Goal: Task Accomplishment & Management: Complete application form

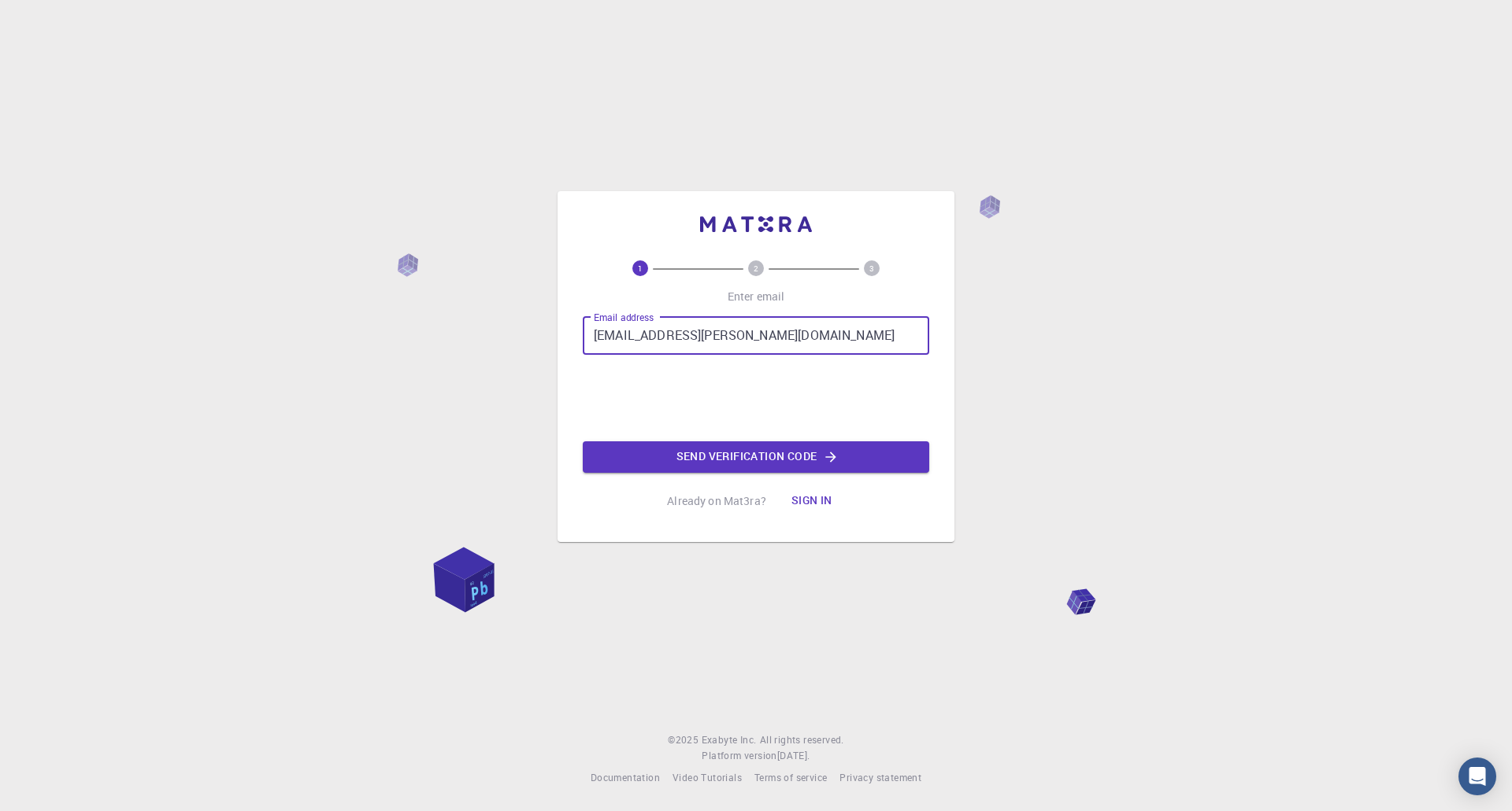
drag, startPoint x: 710, startPoint y: 325, endPoint x: 700, endPoint y: 344, distance: 21.5
click at [706, 331] on input "sharadkuma.sachan@upol.cz" at bounding box center [755, 336] width 347 height 38
type input "sharadkuma.sachan@upol.cz"
click at [748, 458] on button "Send verification code" at bounding box center [755, 457] width 347 height 31
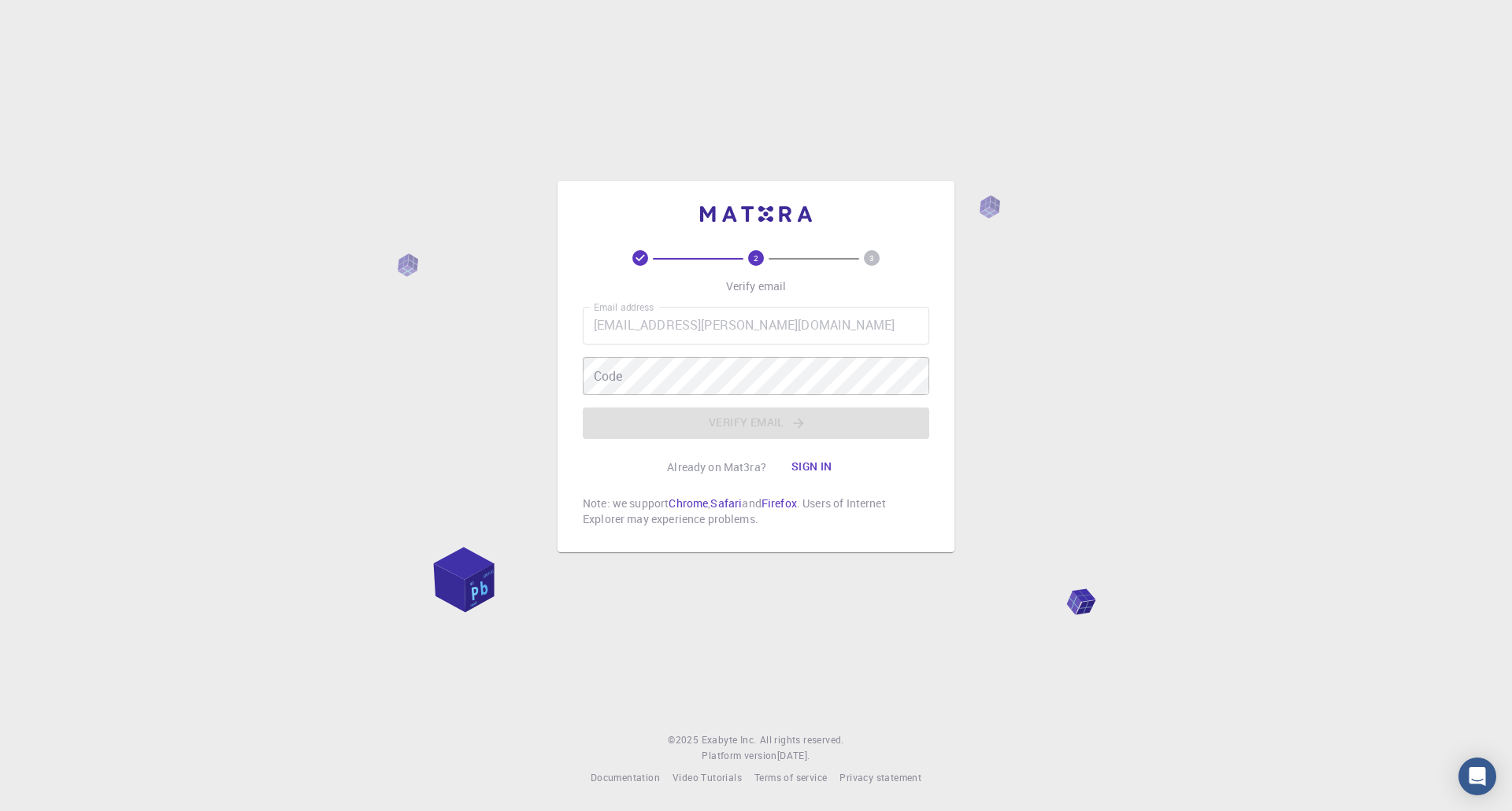
click at [735, 460] on p "Already on Mat3ra?" at bounding box center [716, 467] width 99 height 16
click at [750, 280] on p "Verify email" at bounding box center [756, 286] width 60 height 16
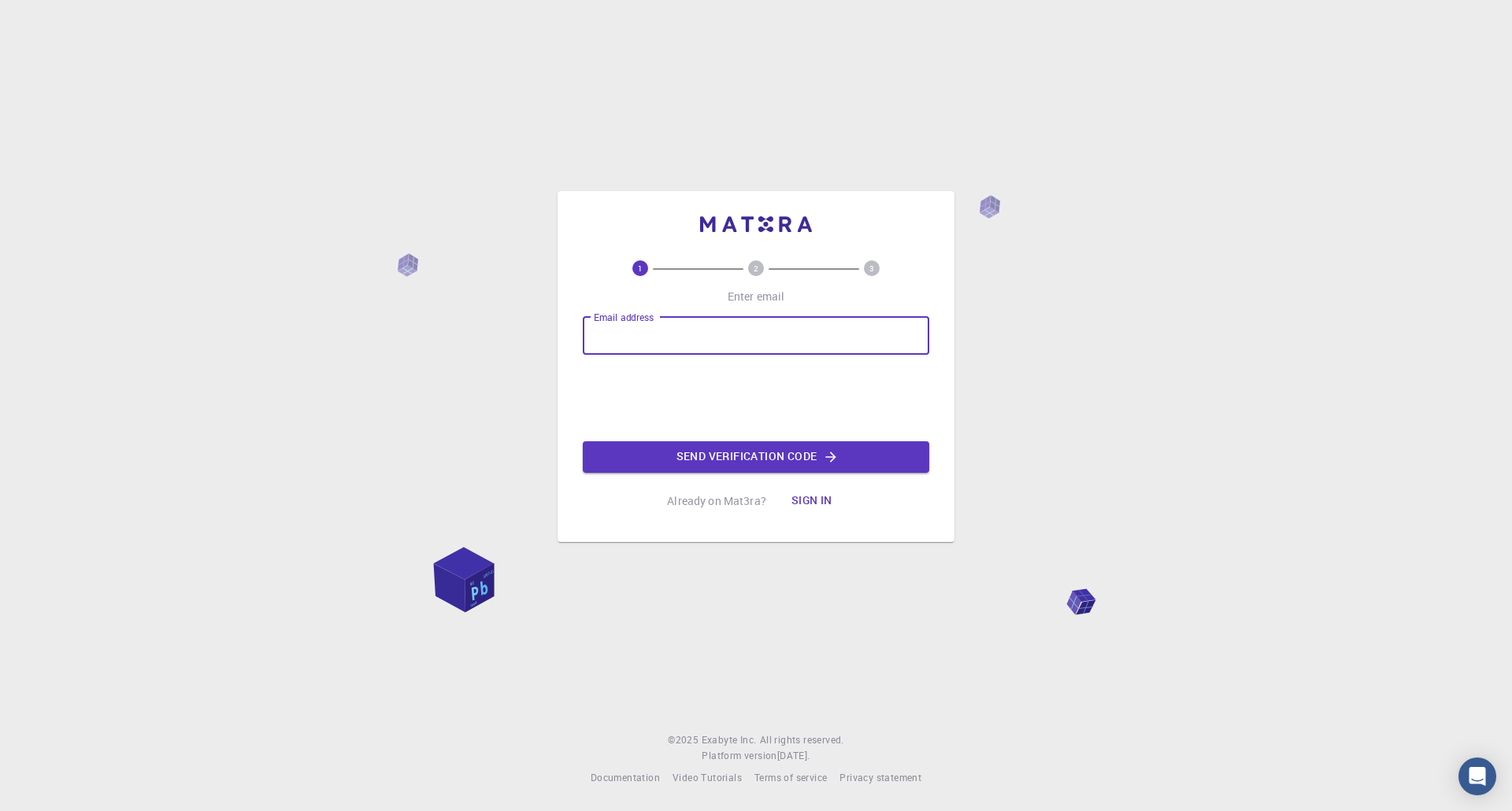
click at [658, 329] on div "Email address Email address" at bounding box center [755, 336] width 347 height 38
type input "[PERSON_NAME][EMAIL_ADDRESS][PERSON_NAME][DOMAIN_NAME]"
click at [744, 453] on button "Send verification code" at bounding box center [755, 457] width 347 height 31
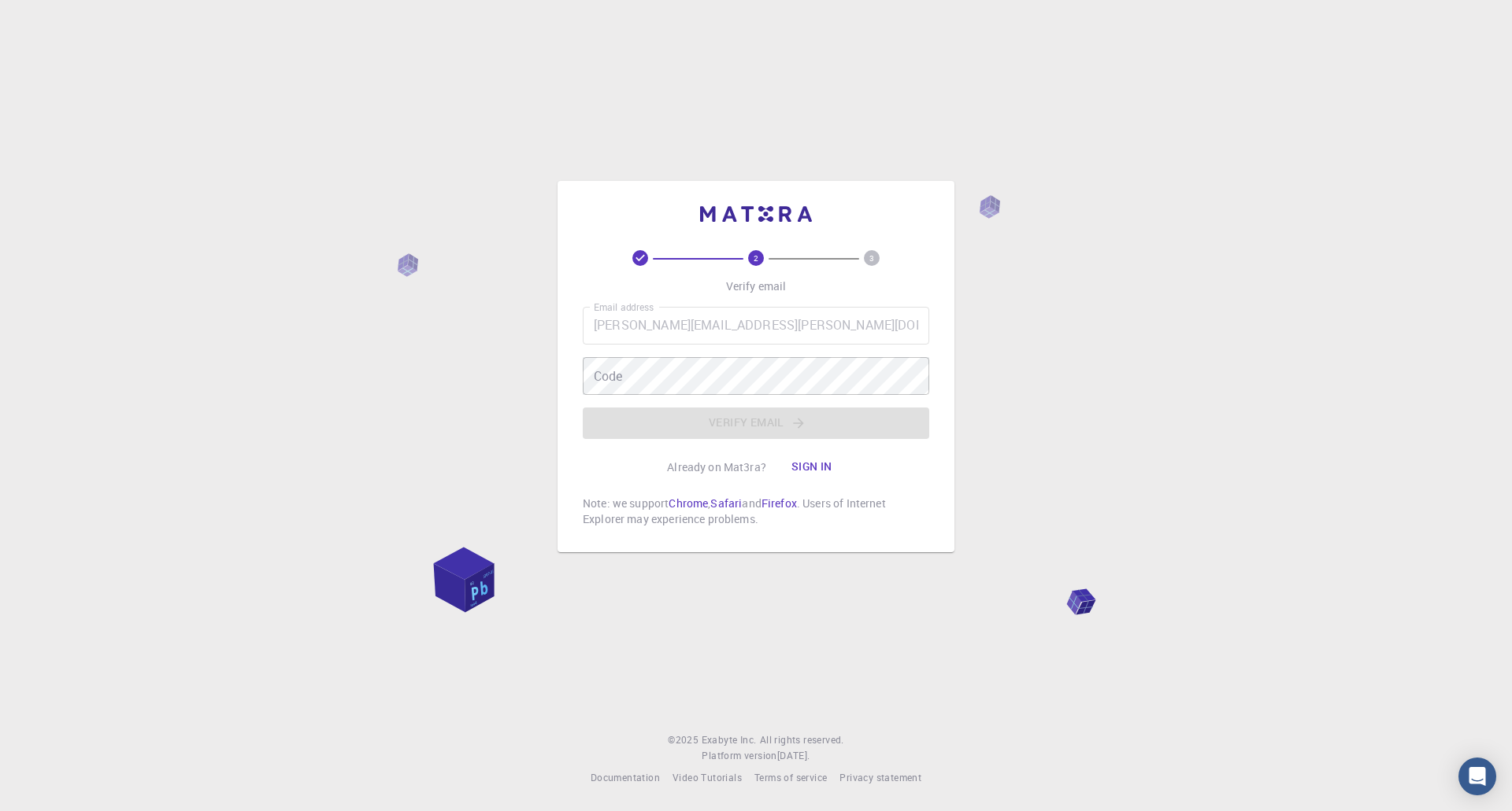
click at [1130, 327] on div "2 3 Verify email Email address [PERSON_NAME][EMAIL_ADDRESS][PERSON_NAME][DOMAIN…" at bounding box center [756, 405] width 1512 height 811
click at [1079, 600] on div "2 3 Verify email Email address [PERSON_NAME][EMAIL_ADDRESS][PERSON_NAME][DOMAIN…" at bounding box center [756, 405] width 1512 height 811
click at [475, 596] on div "2 3 Verify email Email address [PERSON_NAME][EMAIL_ADDRESS][PERSON_NAME][DOMAIN…" at bounding box center [756, 405] width 1512 height 811
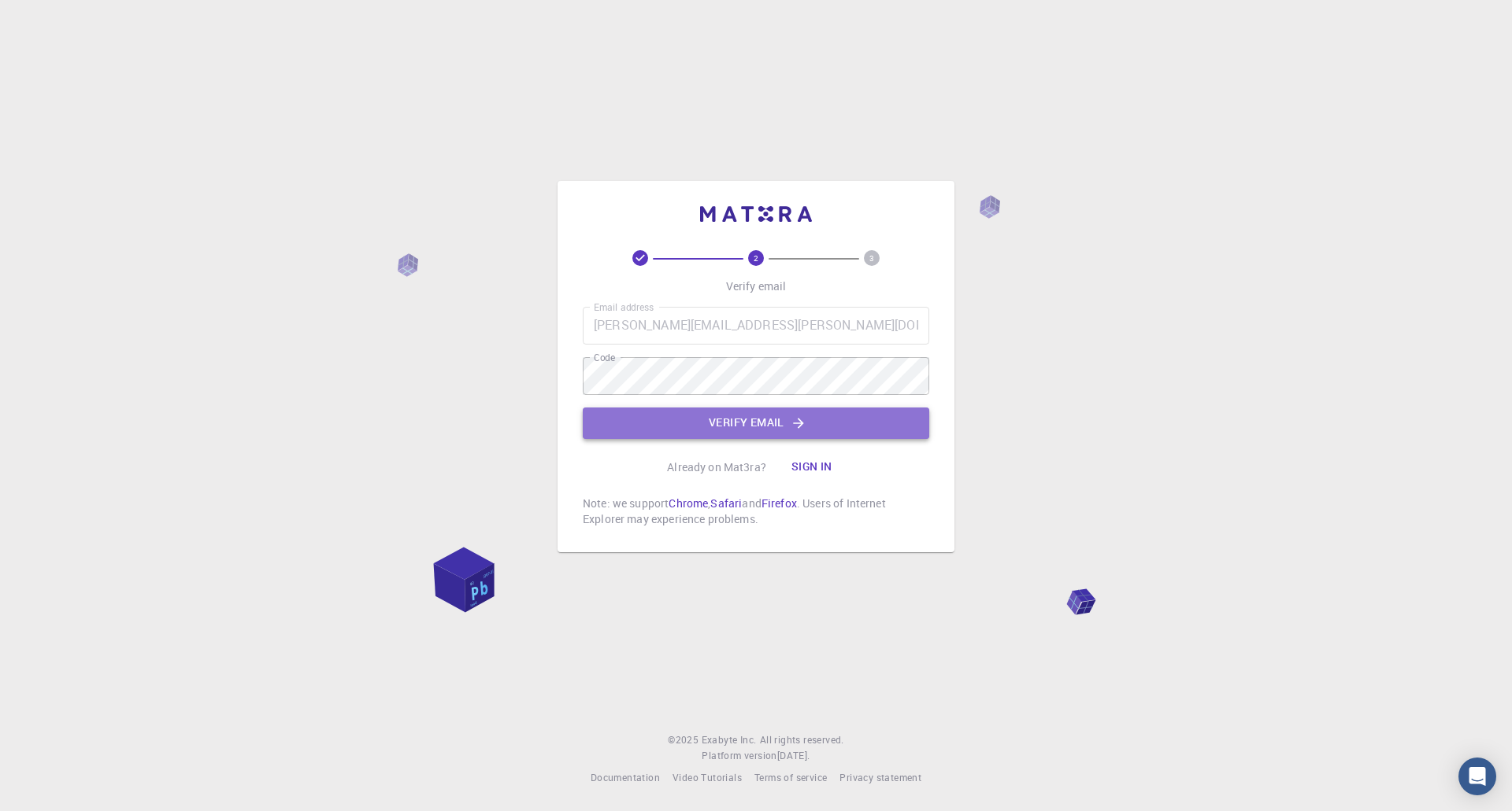
click at [726, 427] on button "Verify email" at bounding box center [755, 423] width 347 height 31
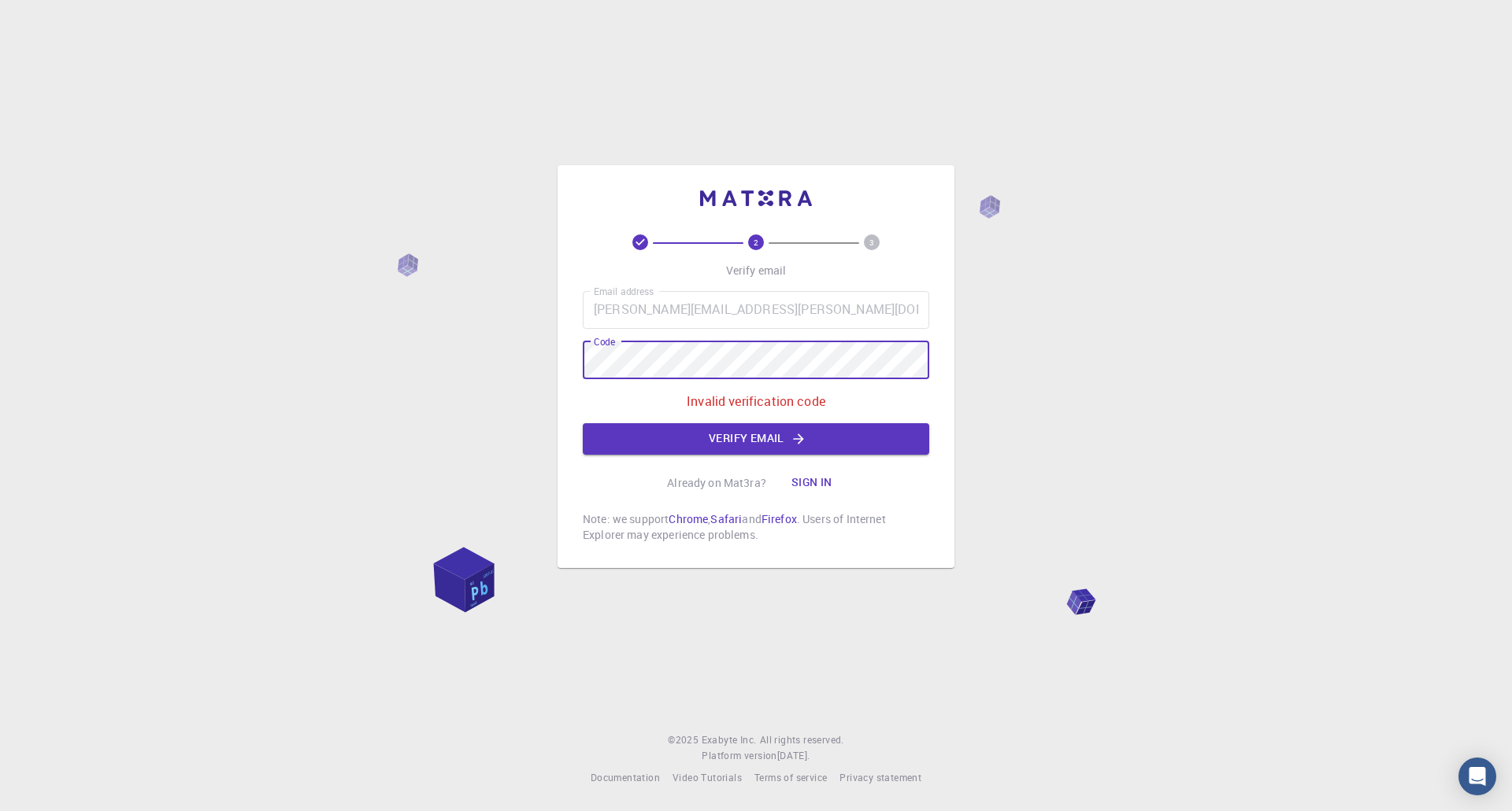
click at [565, 359] on div "2 3 Verify email Email address [PERSON_NAME][EMAIL_ADDRESS][PERSON_NAME][DOMAIN…" at bounding box center [756, 366] width 397 height 403
click at [756, 441] on button "Verify email" at bounding box center [755, 439] width 347 height 31
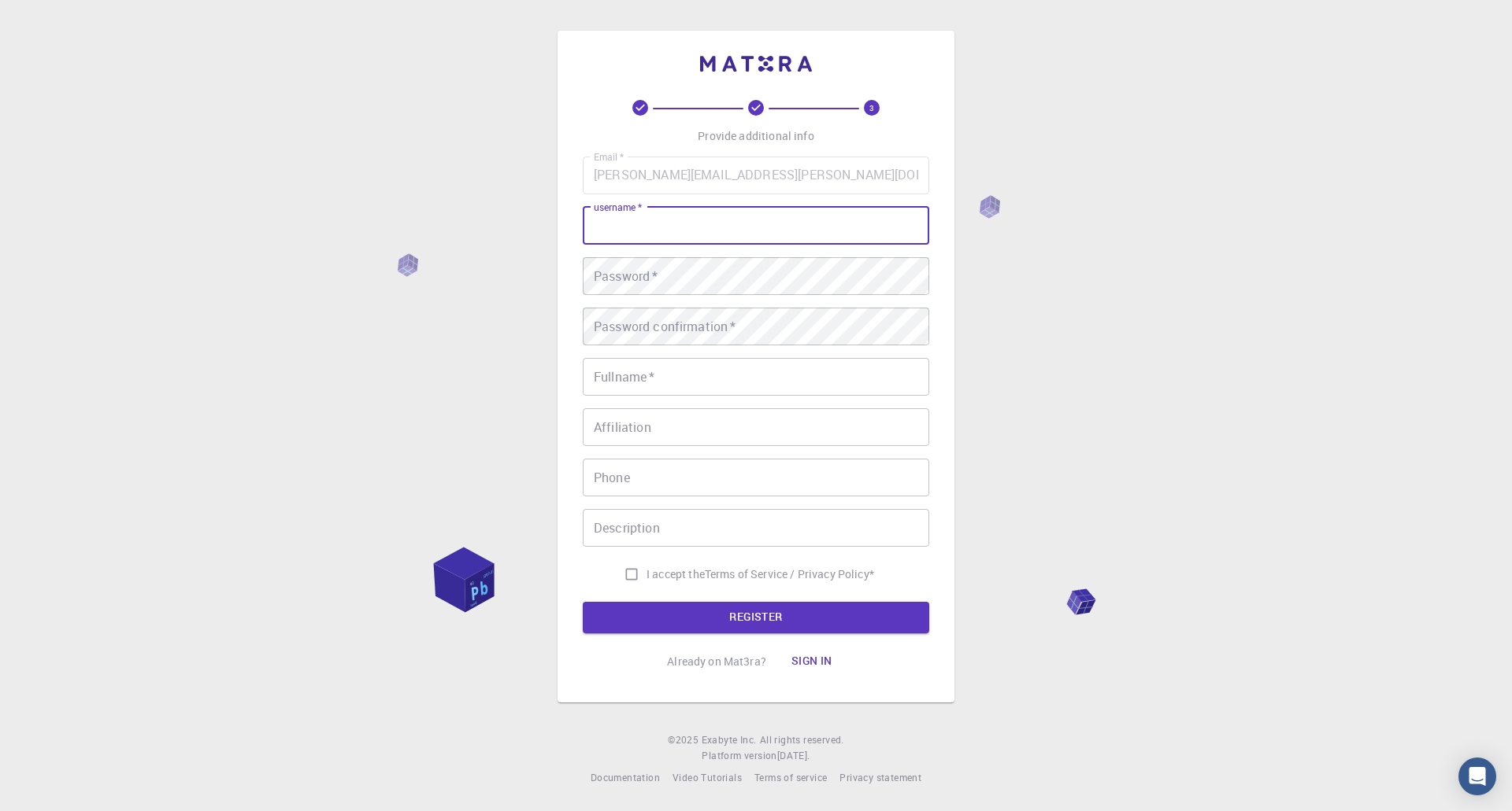
click at [727, 237] on input "username   *" at bounding box center [755, 226] width 347 height 38
type input "sharadsoon"
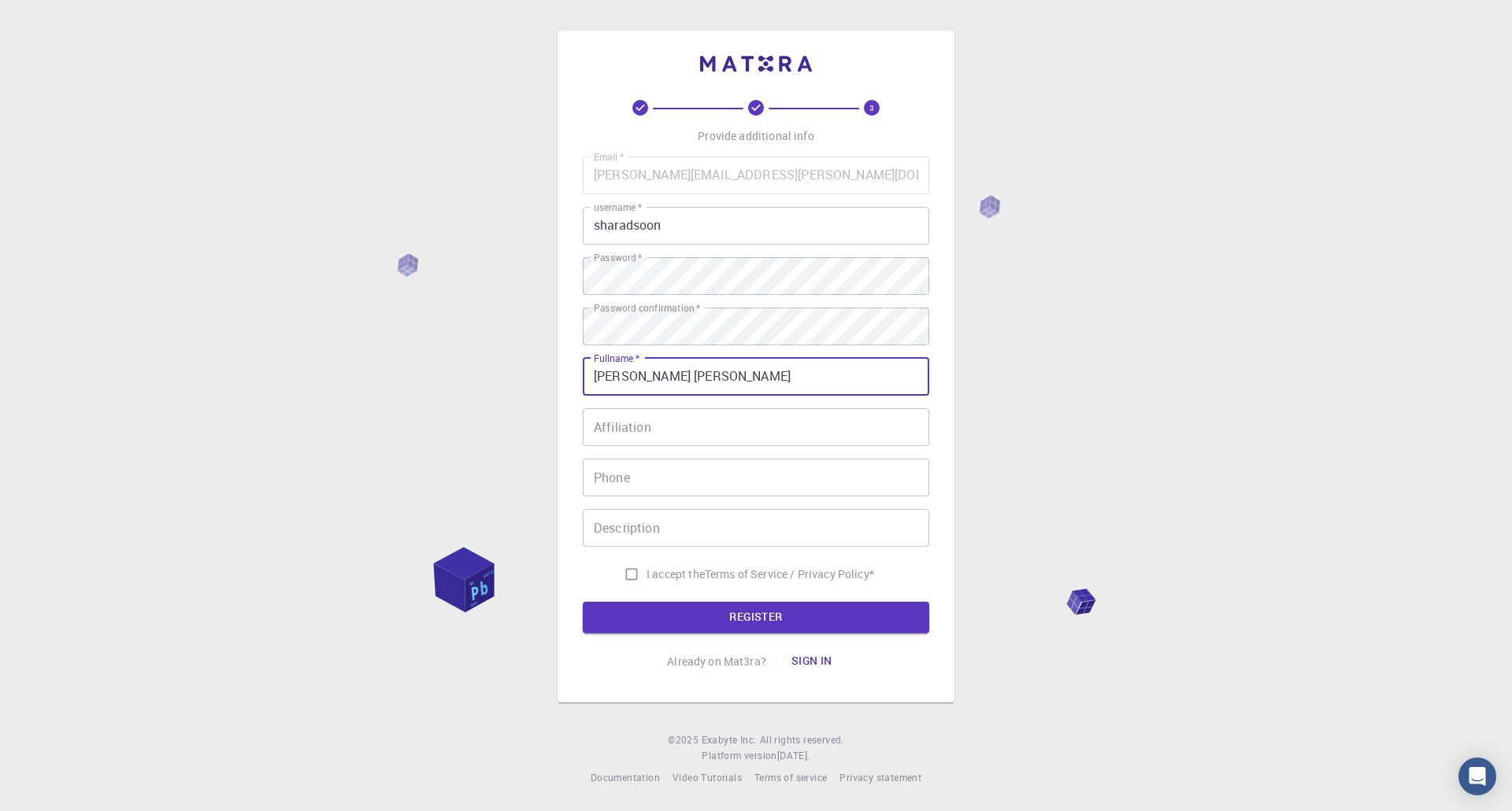
type input "[PERSON_NAME] [PERSON_NAME]"
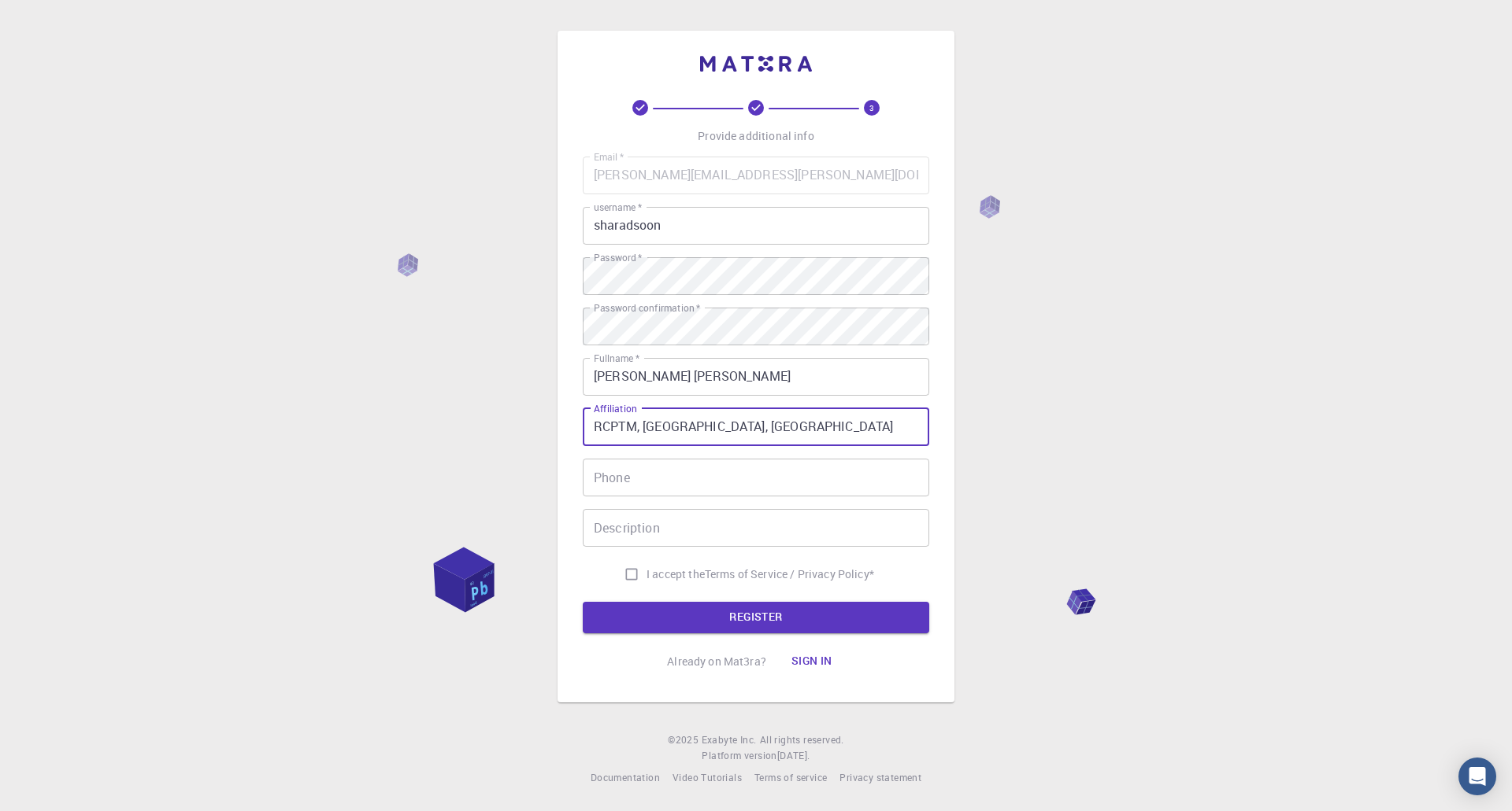
type input "RCPTM, [GEOGRAPHIC_DATA], [GEOGRAPHIC_DATA]"
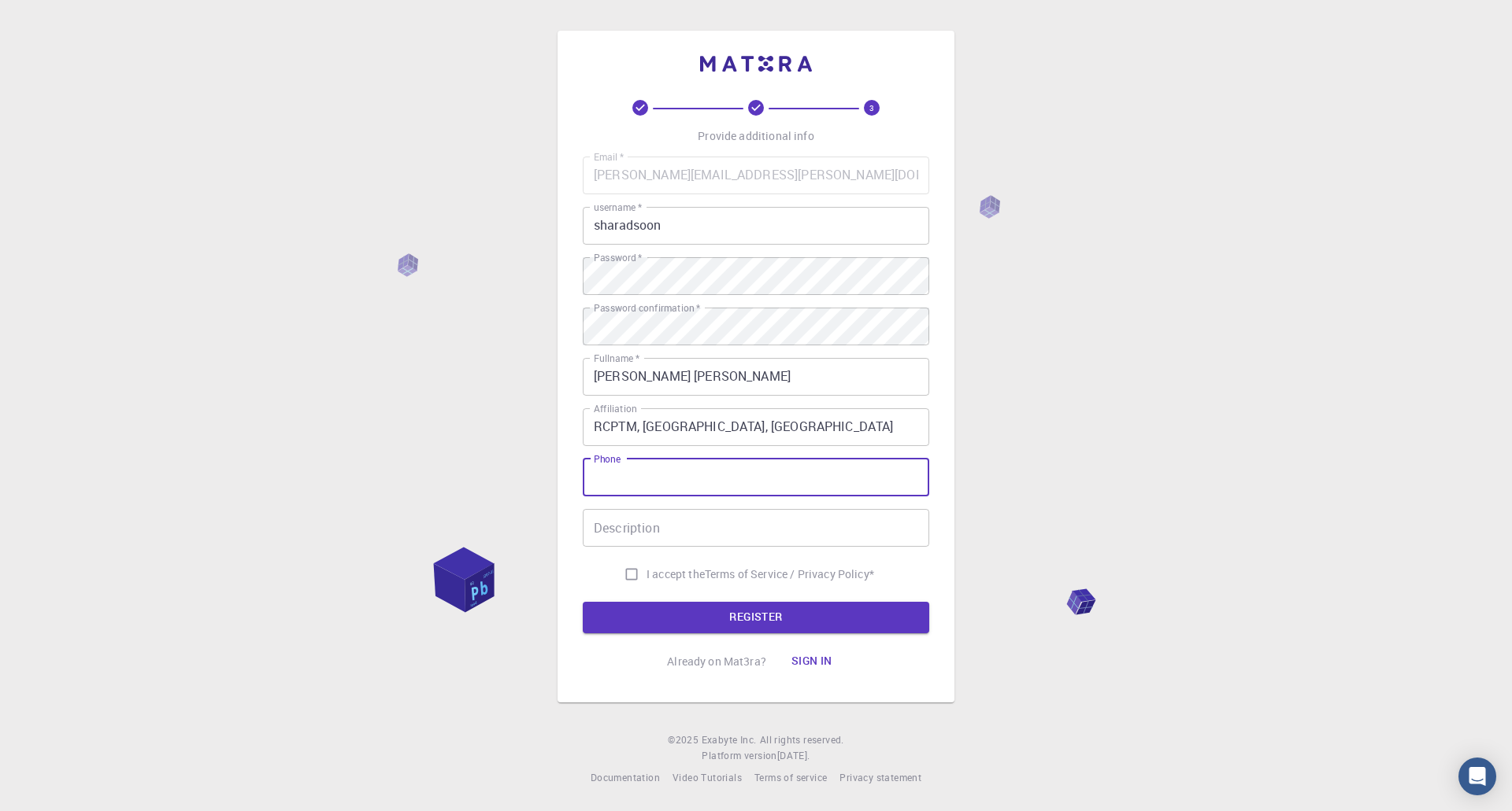
click at [707, 484] on input "Phone" at bounding box center [755, 478] width 347 height 38
type input "[PHONE_NUMBER]"
click at [626, 575] on input "I accept the Terms of Service / Privacy Policy *" at bounding box center [631, 575] width 30 height 30
checkbox input "true"
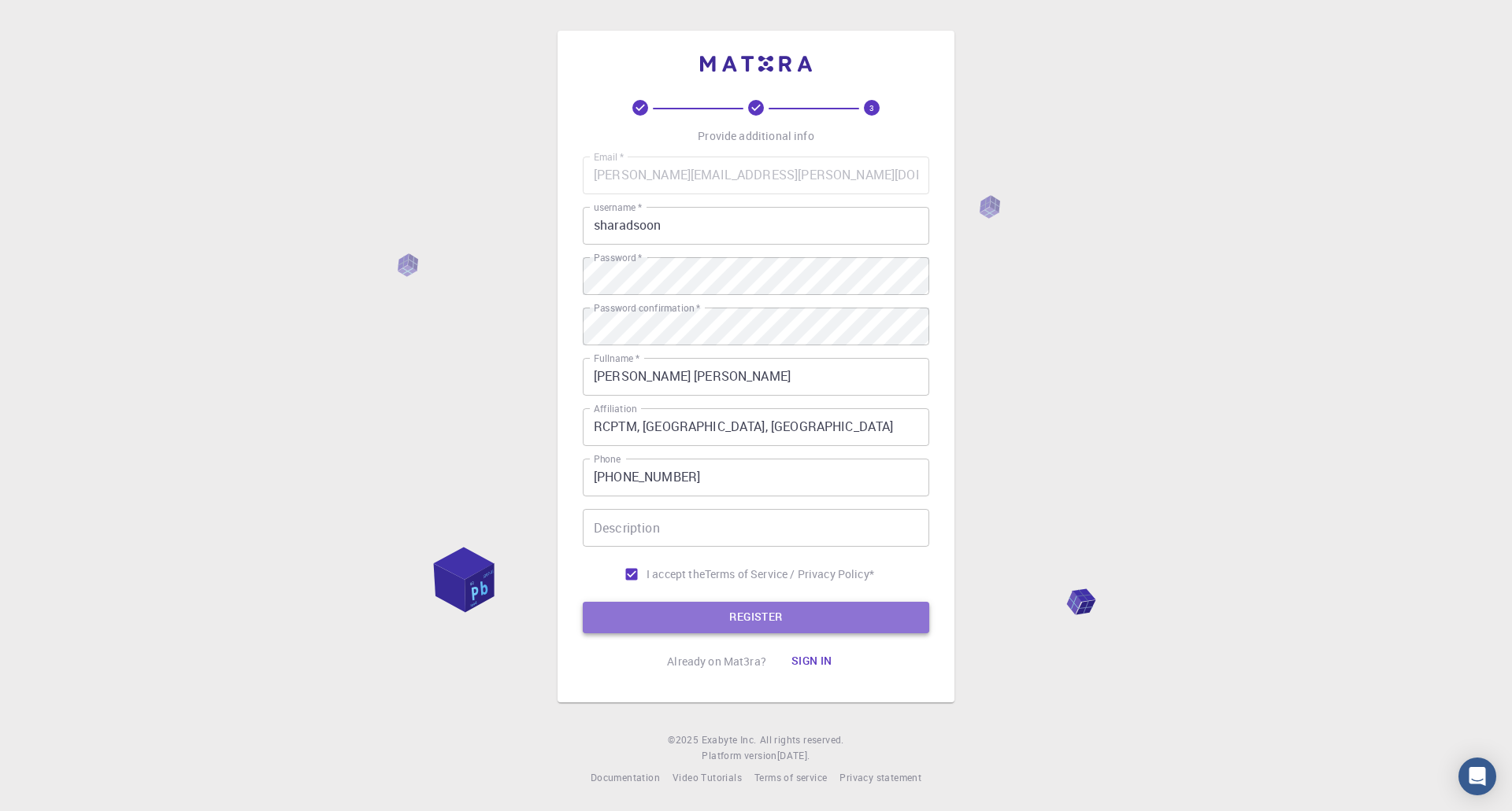
click at [773, 614] on button "REGISTER" at bounding box center [755, 618] width 347 height 31
click at [1237, 284] on div "3 Provide additional info Email   * [PERSON_NAME][EMAIL_ADDRESS][PERSON_NAME][D…" at bounding box center [756, 405] width 1512 height 811
click at [706, 617] on button "REGISTER" at bounding box center [755, 618] width 347 height 31
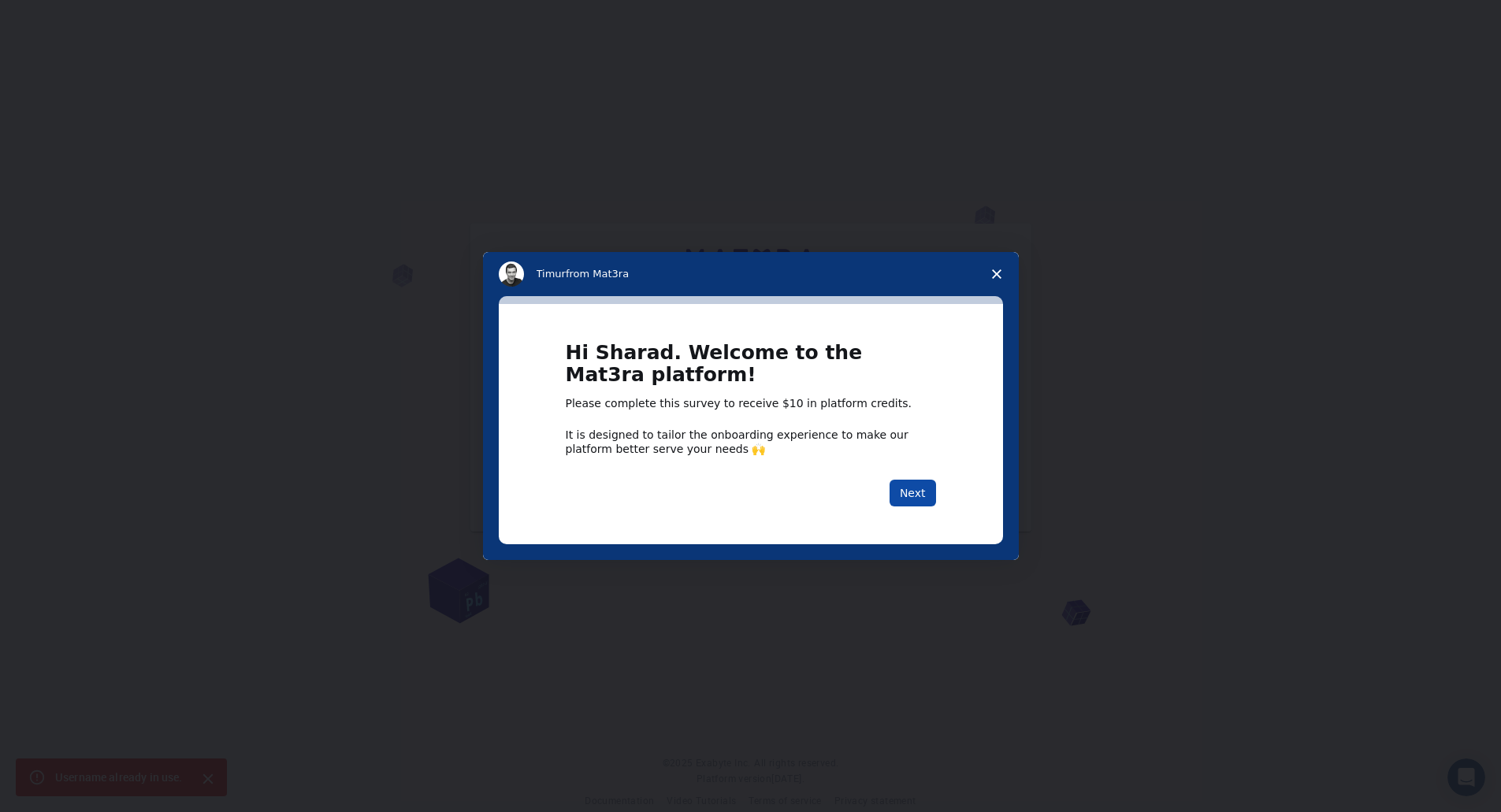
click at [911, 492] on button "Next" at bounding box center [913, 493] width 46 height 26
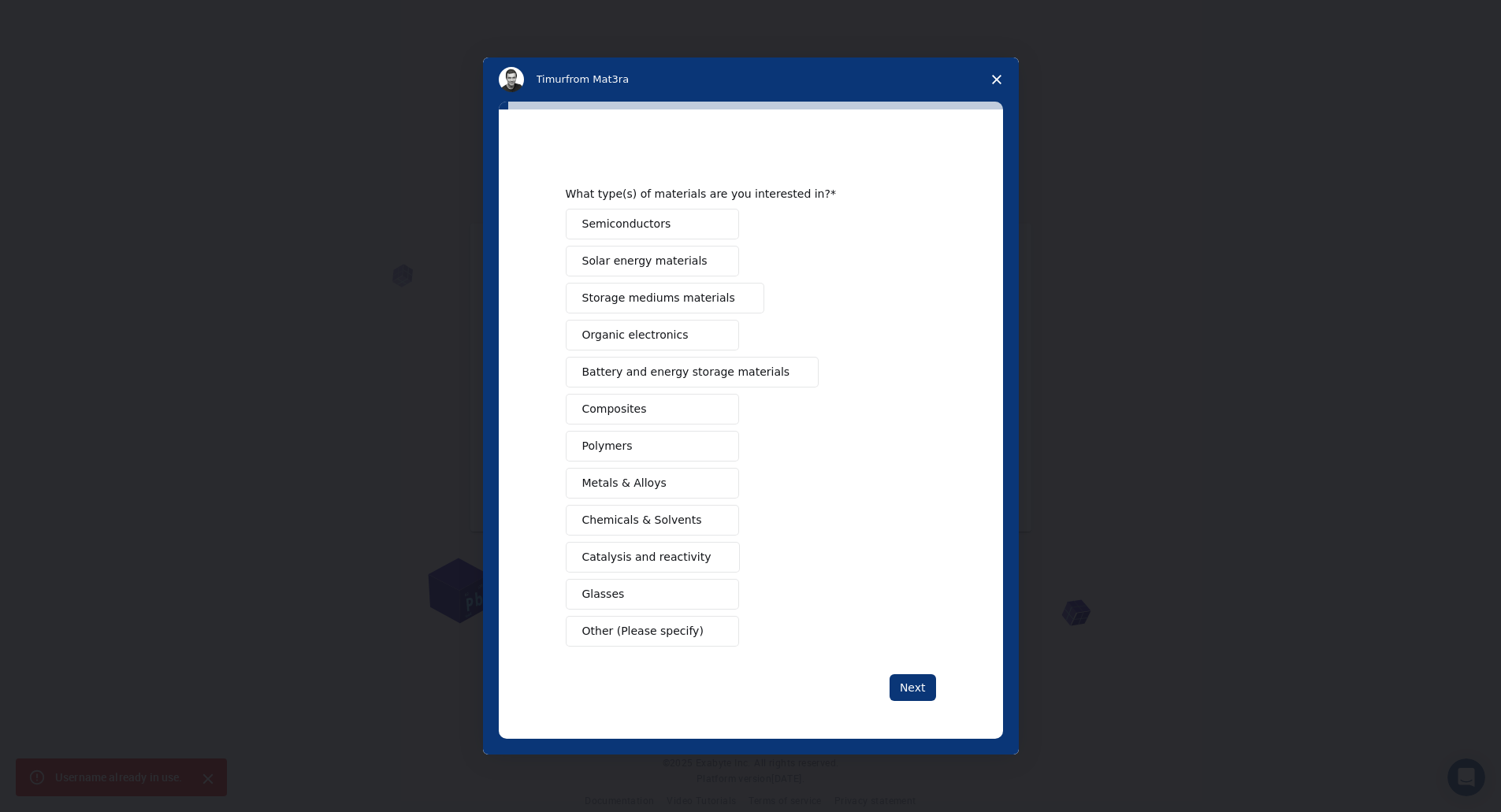
click at [608, 444] on span "Polymers" at bounding box center [607, 446] width 51 height 17
drag, startPoint x: 622, startPoint y: 483, endPoint x: 632, endPoint y: 493, distance: 14.1
click at [622, 483] on span "Metals & Alloys" at bounding box center [624, 483] width 84 height 17
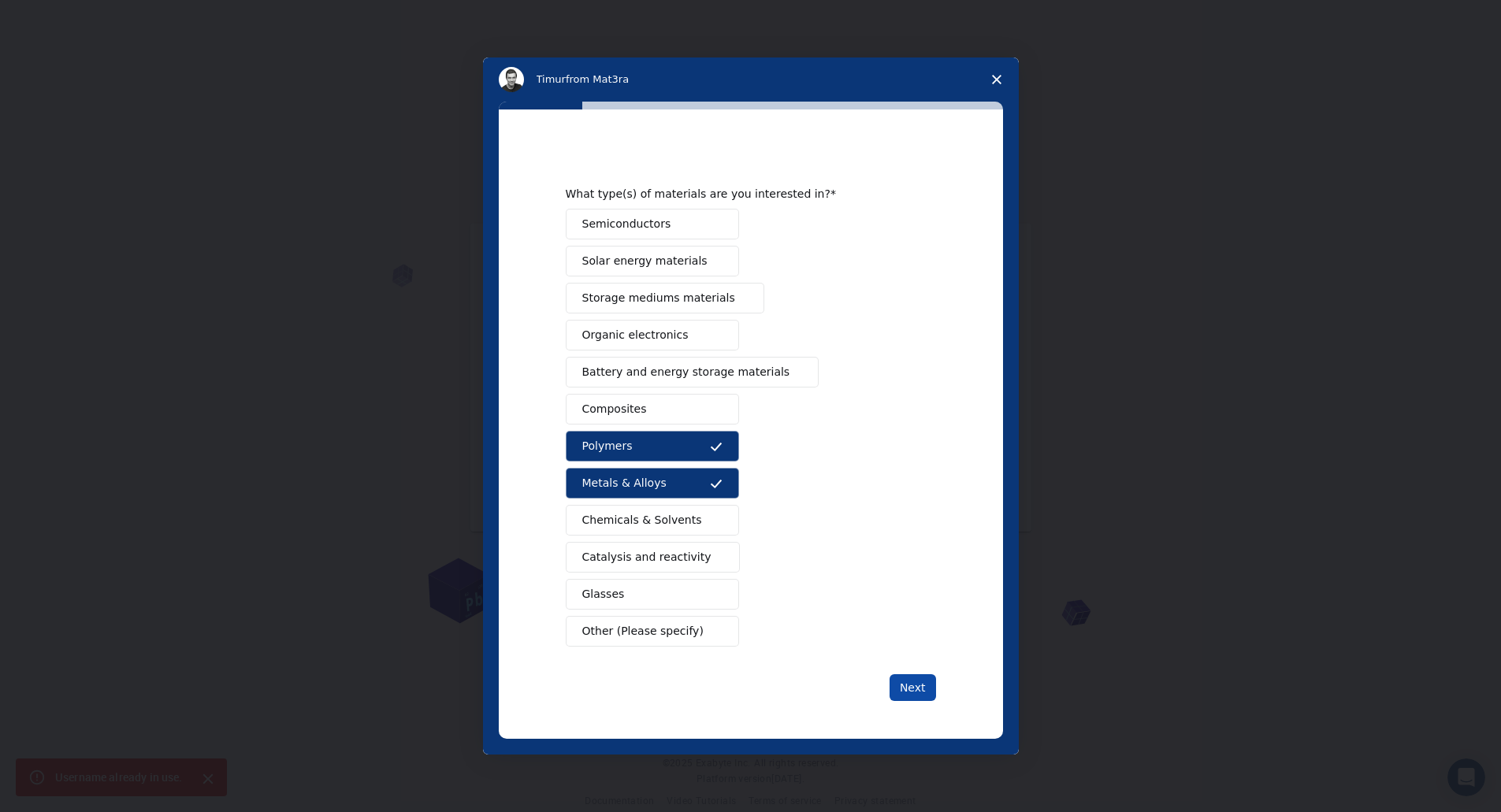
click at [916, 687] on button "Next" at bounding box center [913, 688] width 46 height 26
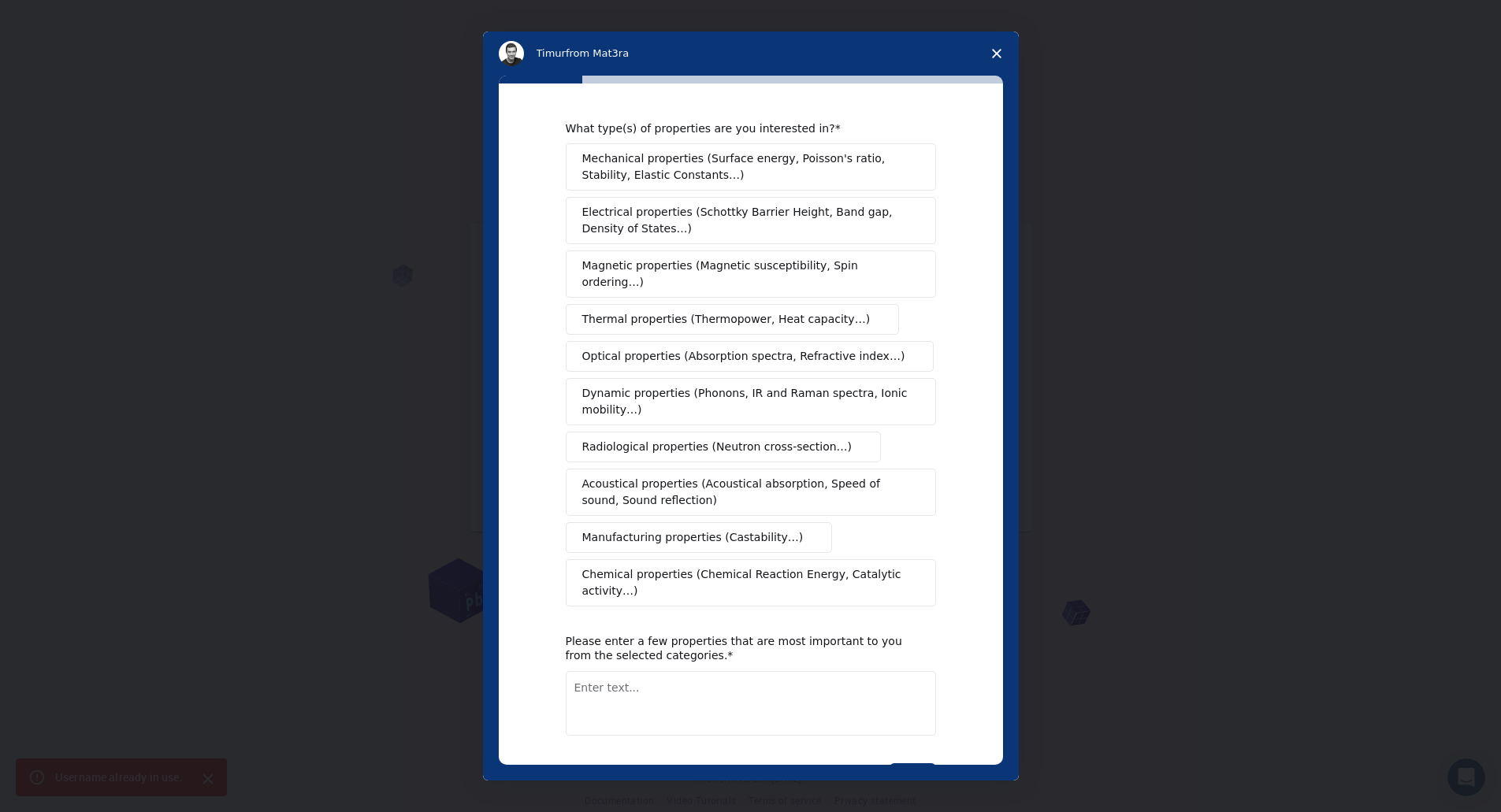
click at [735, 168] on span "Mechanical properties (Surface energy, Poisson's ratio, Stability, Elastic Cons…" at bounding box center [746, 167] width 329 height 33
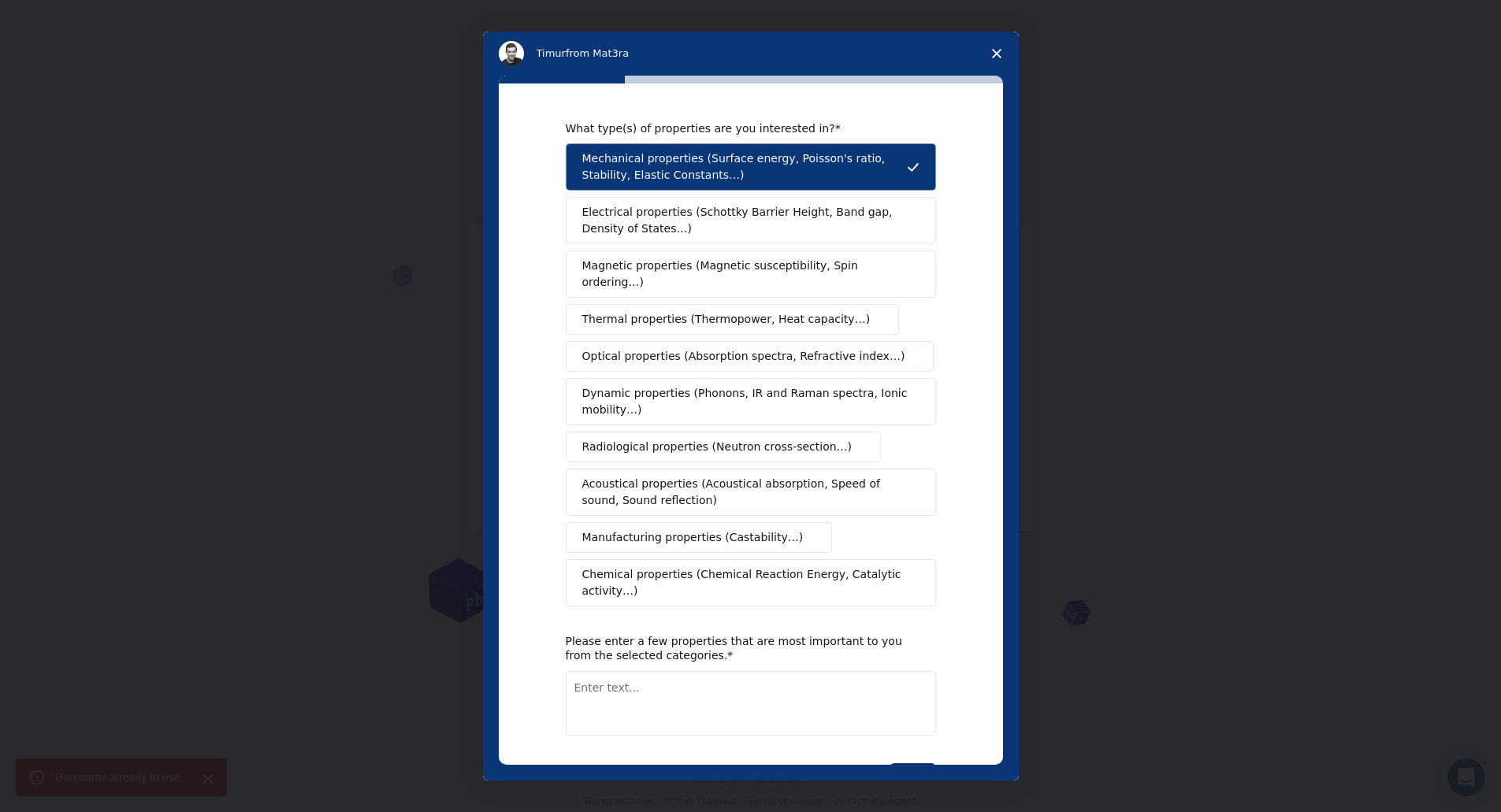
click at [694, 267] on span "Magnetic properties (Magnetic susceptibility, Spin ordering…)" at bounding box center [744, 274] width 325 height 33
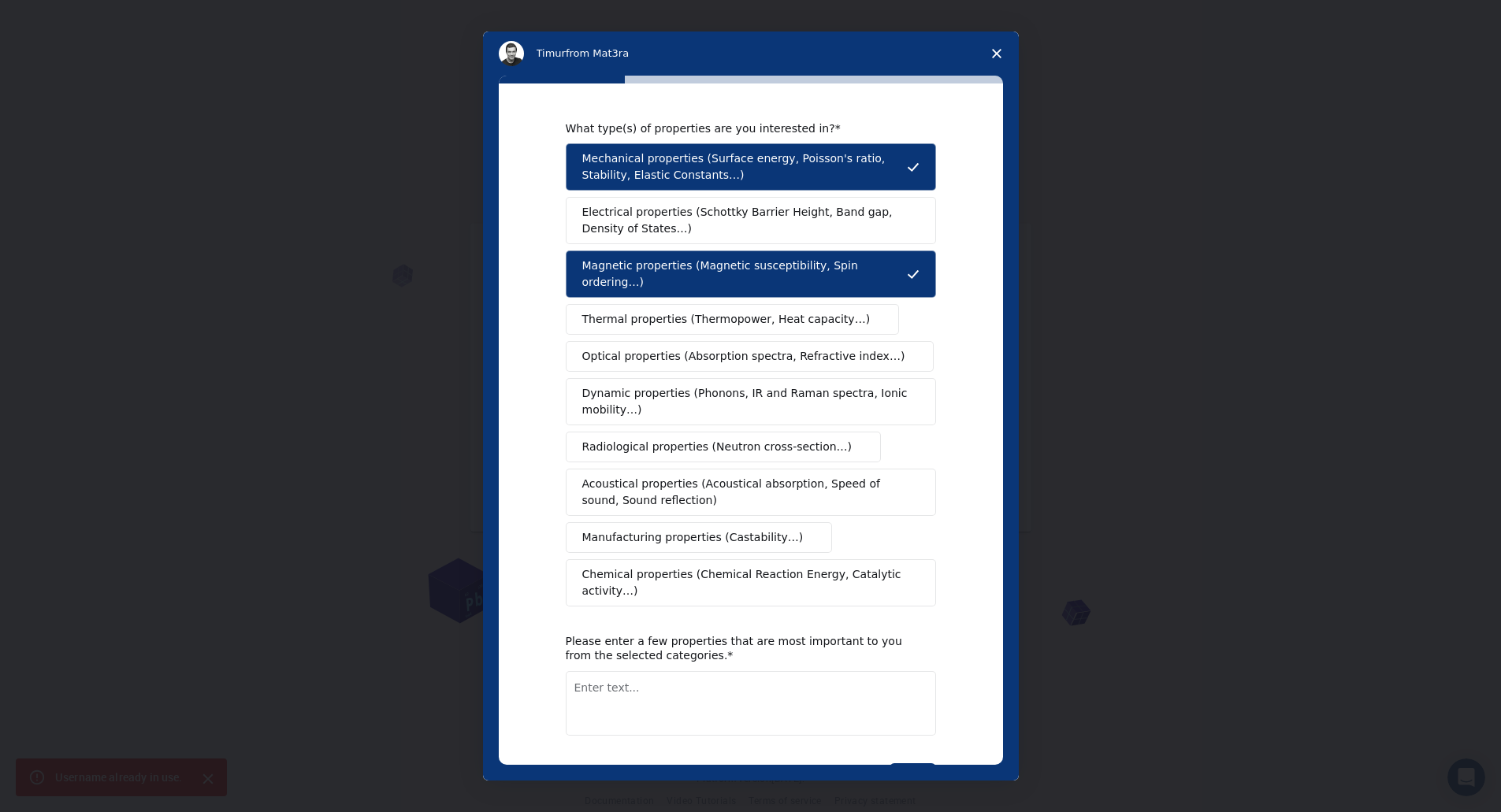
click at [698, 566] on span "Chemical properties (Chemical Reaction Energy, Catalytic activity…)" at bounding box center [745, 583] width 326 height 33
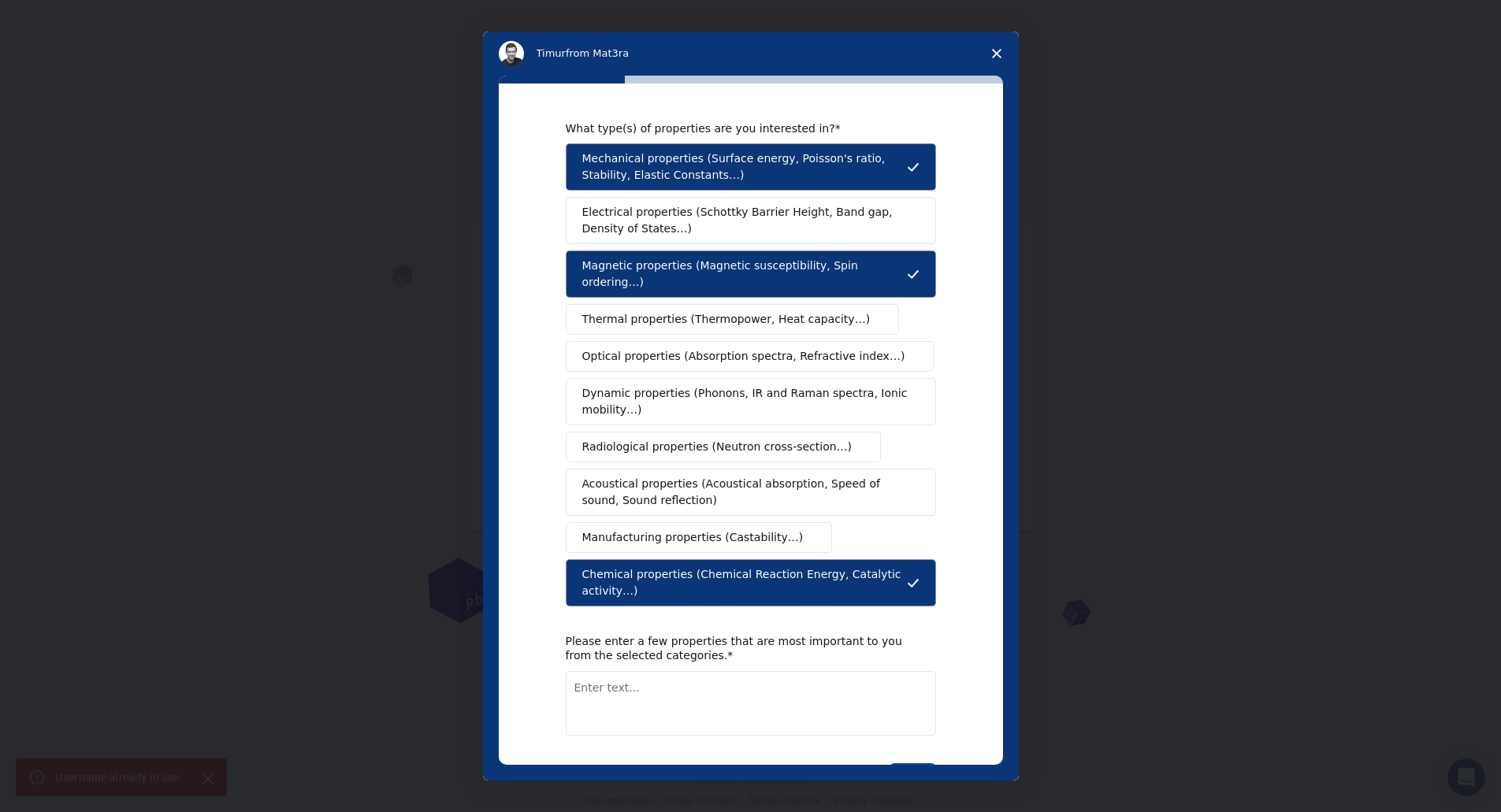
click at [914, 763] on button "Next" at bounding box center [913, 776] width 46 height 26
click at [661, 689] on textarea "Enter text..." at bounding box center [750, 722] width 370 height 65
type textarea "Metal Organic Frameworks, Surface application."
click at [910, 763] on button "Next" at bounding box center [913, 776] width 46 height 26
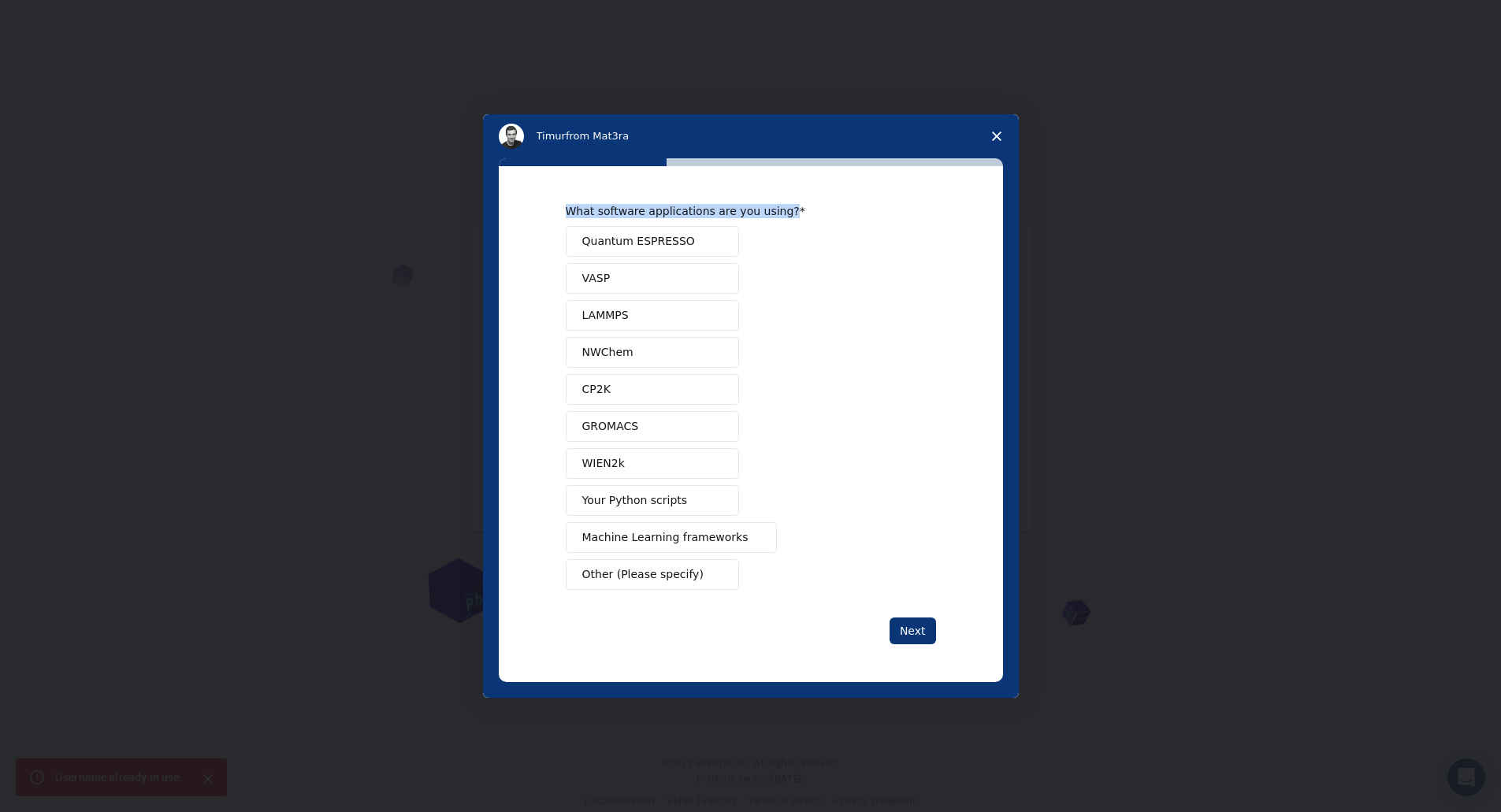
drag, startPoint x: 568, startPoint y: 214, endPoint x: 774, endPoint y: 214, distance: 206.0
click at [774, 214] on div "What software applications are you using?" at bounding box center [738, 211] width 347 height 14
click at [638, 248] on span "Quantum ESPRESSO" at bounding box center [638, 242] width 113 height 17
drag, startPoint x: 642, startPoint y: 282, endPoint x: 690, endPoint y: 344, distance: 78.4
click at [642, 283] on button "VASP" at bounding box center [652, 278] width 173 height 31
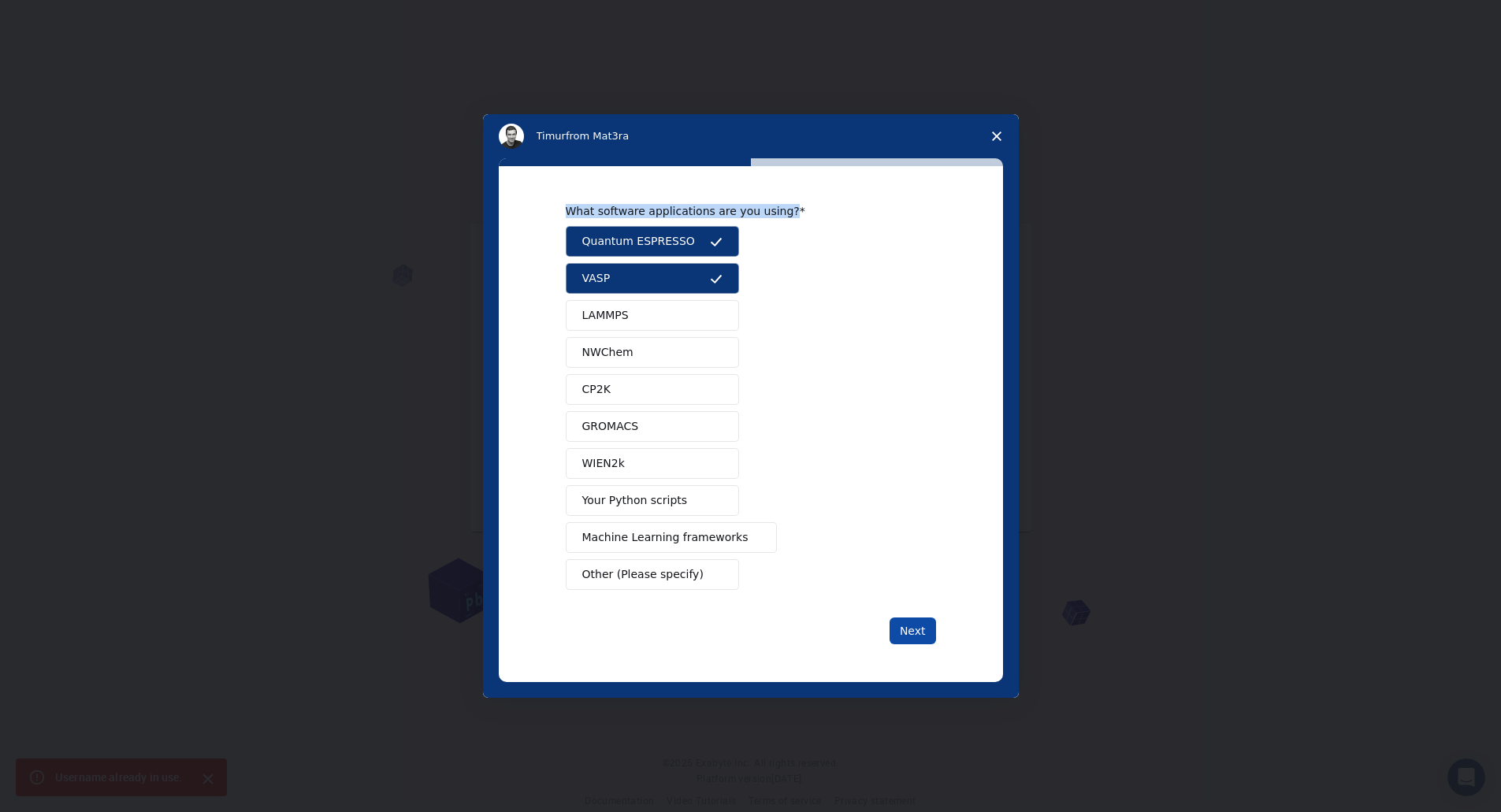
click at [913, 629] on button "Next" at bounding box center [913, 631] width 46 height 26
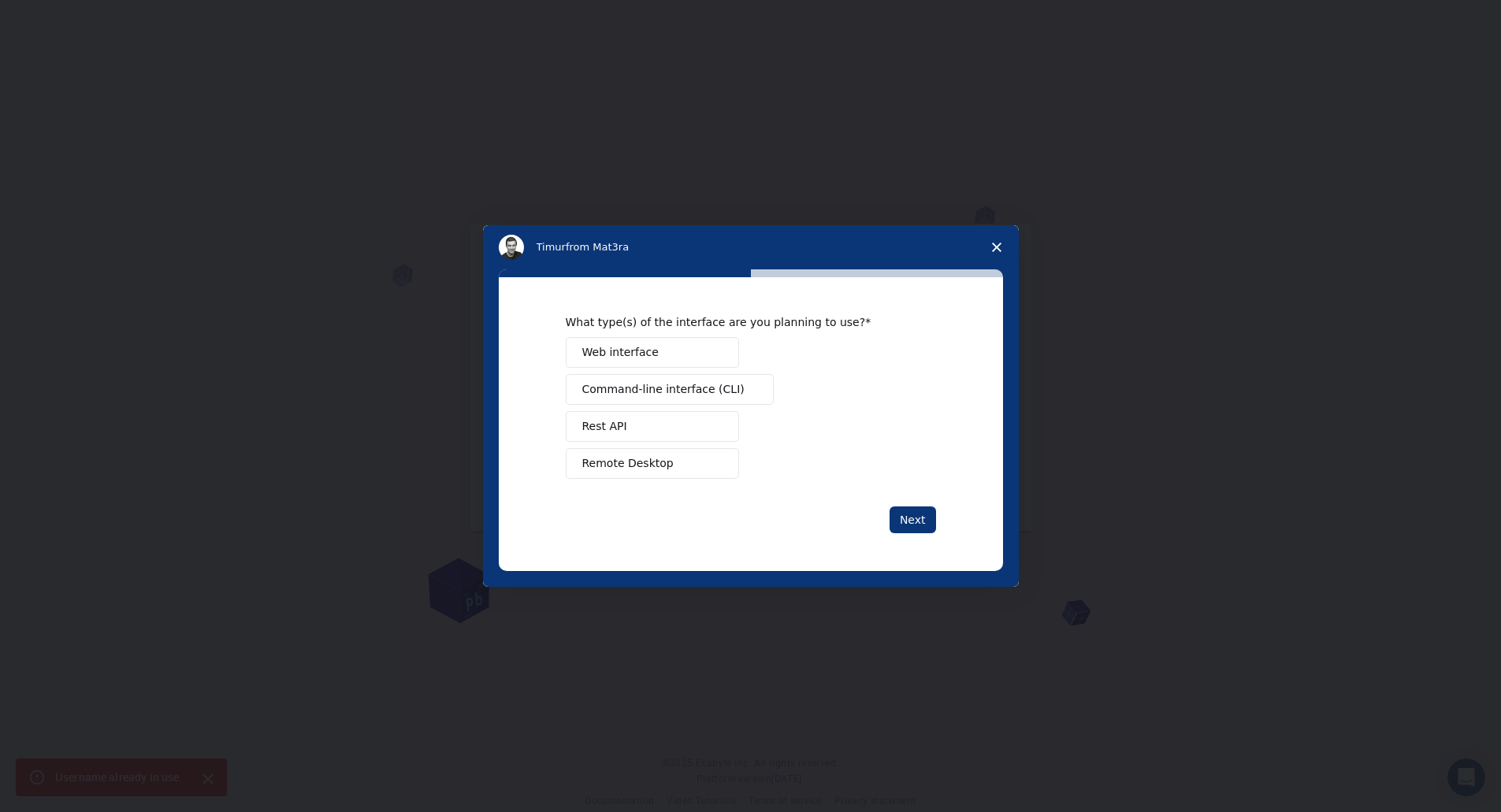
drag, startPoint x: 1068, startPoint y: 295, endPoint x: 1060, endPoint y: 311, distance: 17.9
click at [1068, 295] on div "Intercom messenger" at bounding box center [750, 406] width 1501 height 812
click at [633, 461] on span "Remote Desktop" at bounding box center [628, 464] width 91 height 17
click at [633, 346] on span "Web interface" at bounding box center [620, 353] width 76 height 17
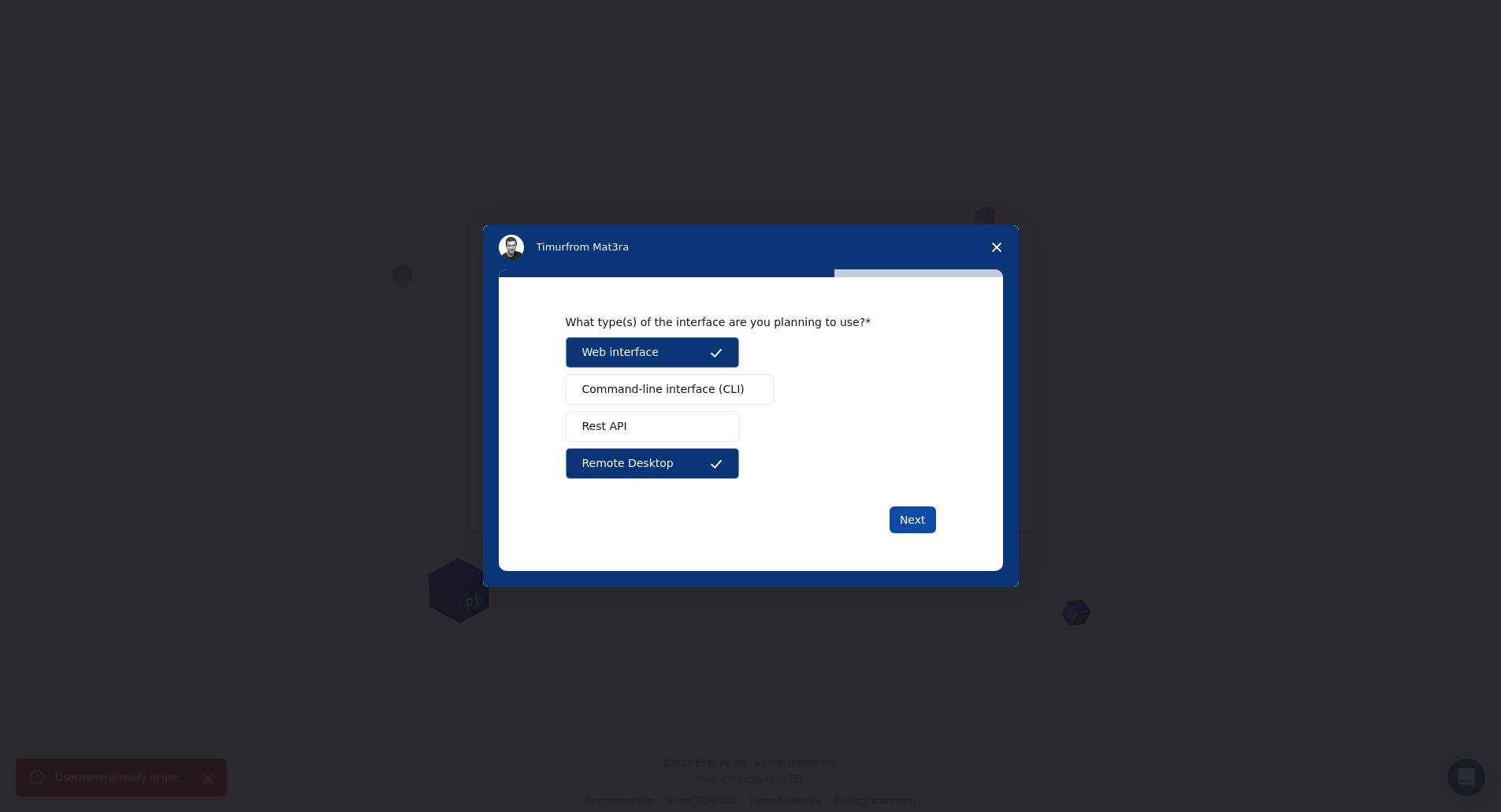
click at [912, 516] on button "Next" at bounding box center [913, 520] width 46 height 26
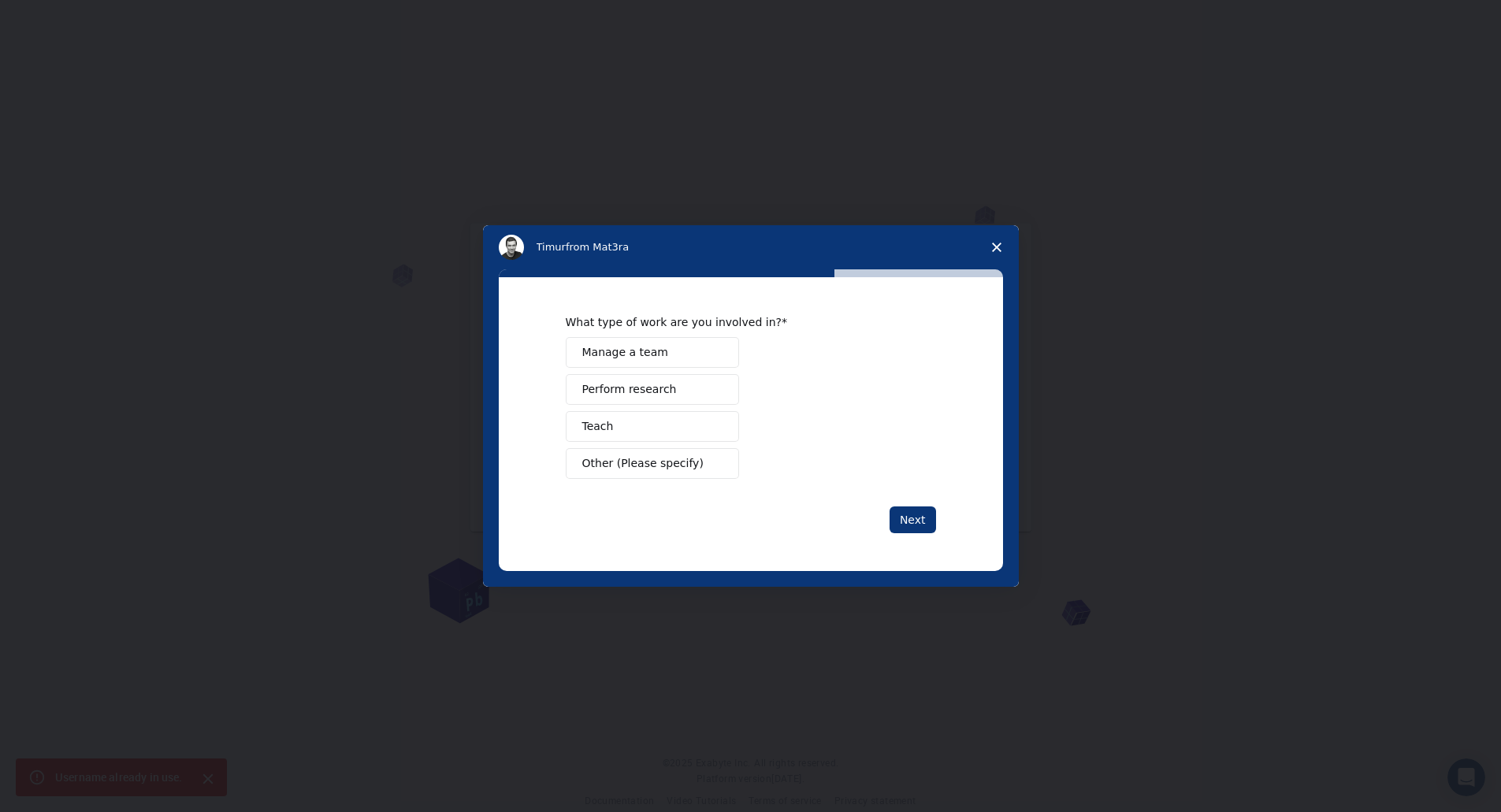
click at [632, 387] on span "Perform research" at bounding box center [629, 390] width 94 height 17
click at [915, 515] on button "Next" at bounding box center [913, 520] width 46 height 26
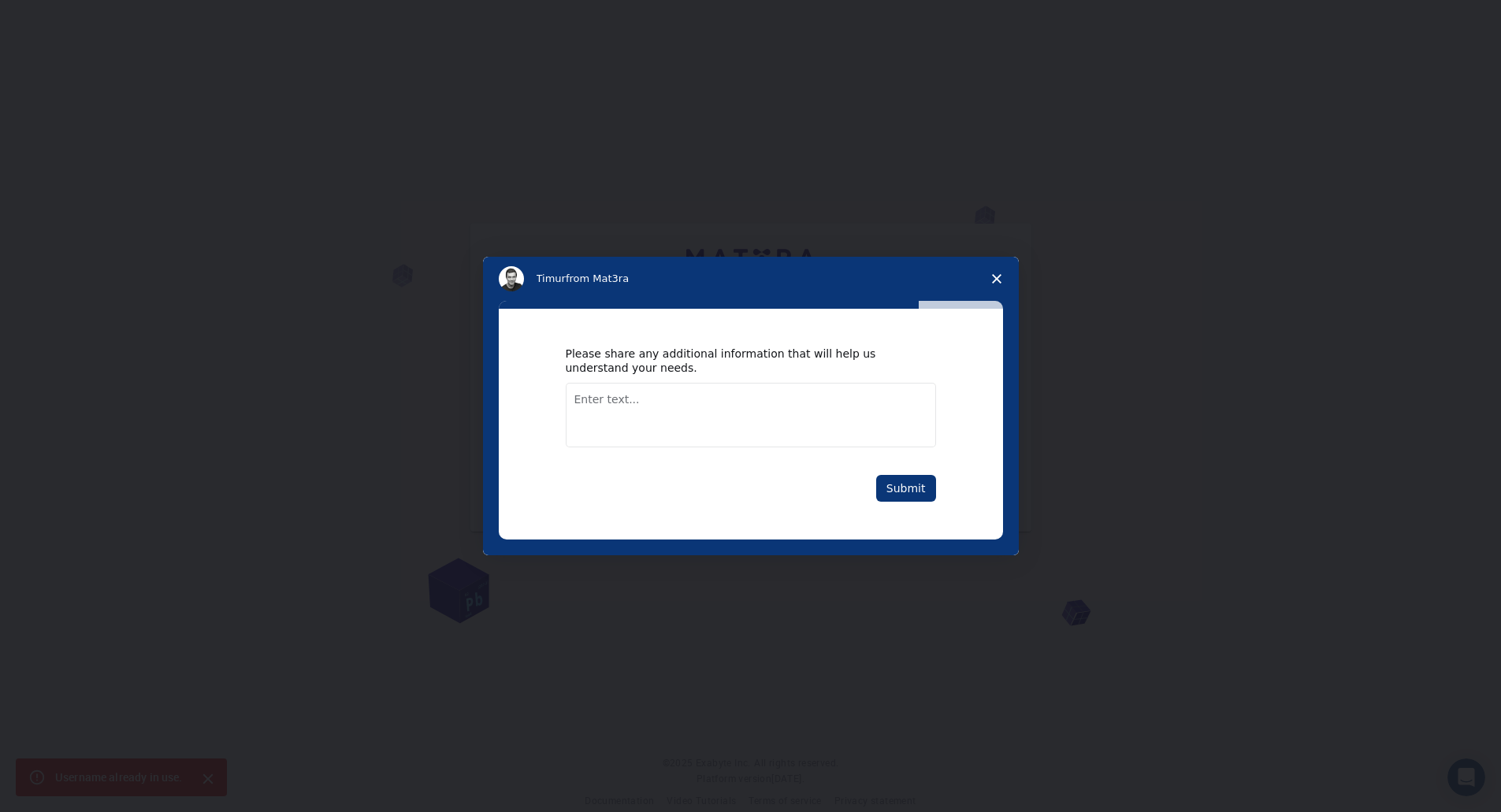
click at [642, 401] on textarea "Enter text..." at bounding box center [750, 416] width 370 height 65
click at [918, 491] on button "Submit" at bounding box center [907, 488] width 60 height 26
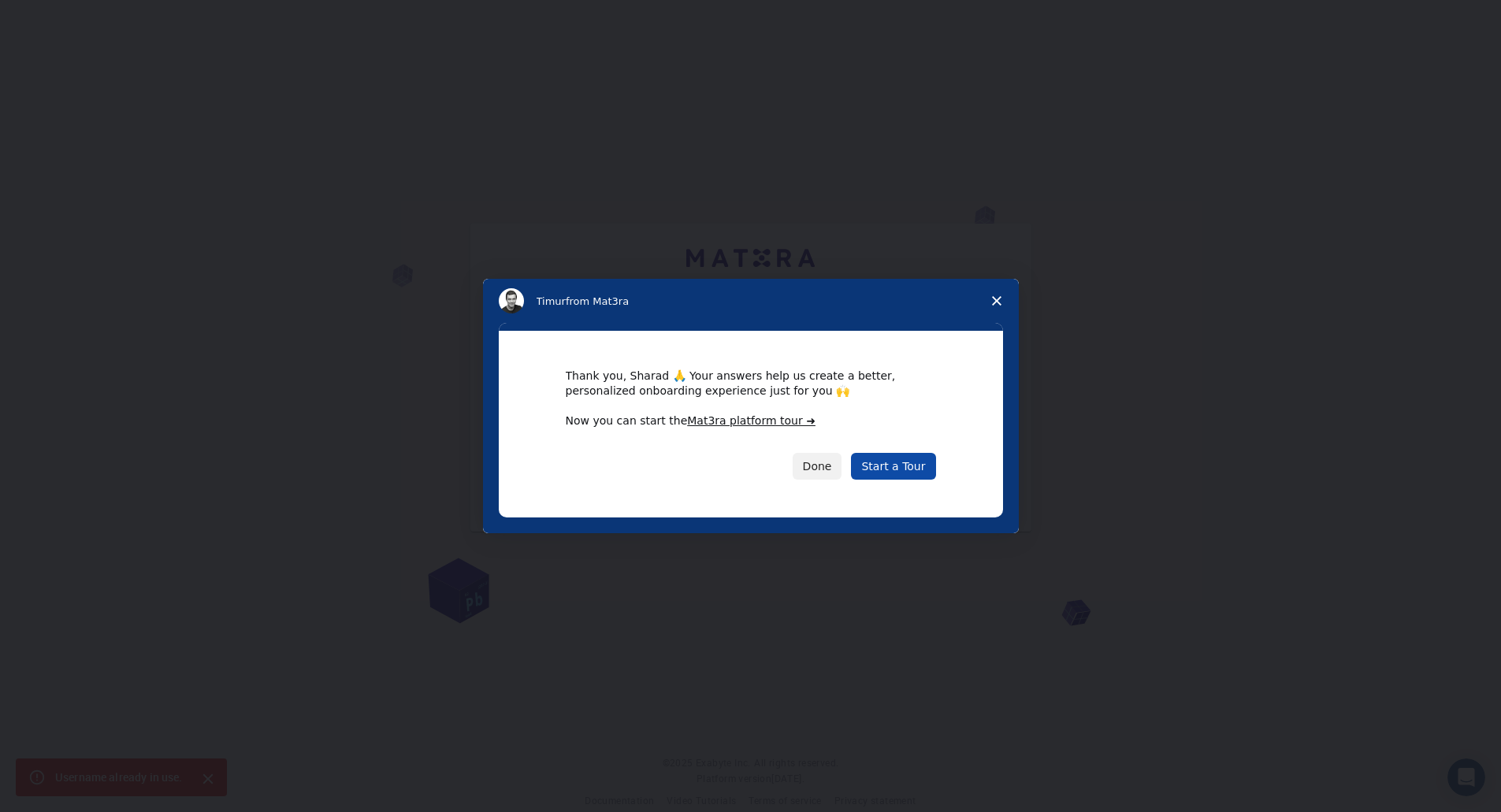
click at [892, 464] on link "Start a Tour" at bounding box center [893, 466] width 84 height 26
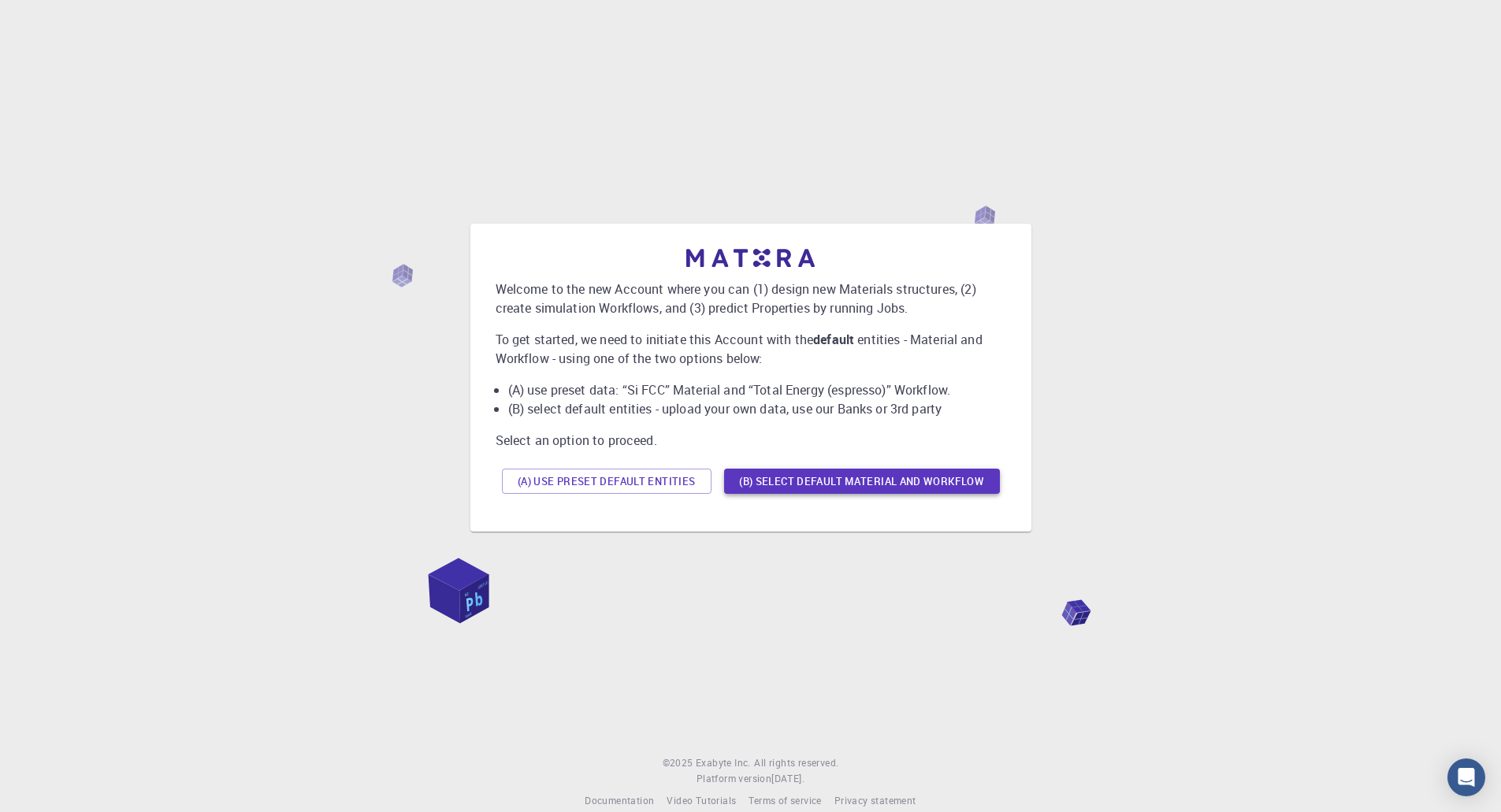
click at [859, 481] on button "(B) Select default material and workflow" at bounding box center [862, 481] width 276 height 25
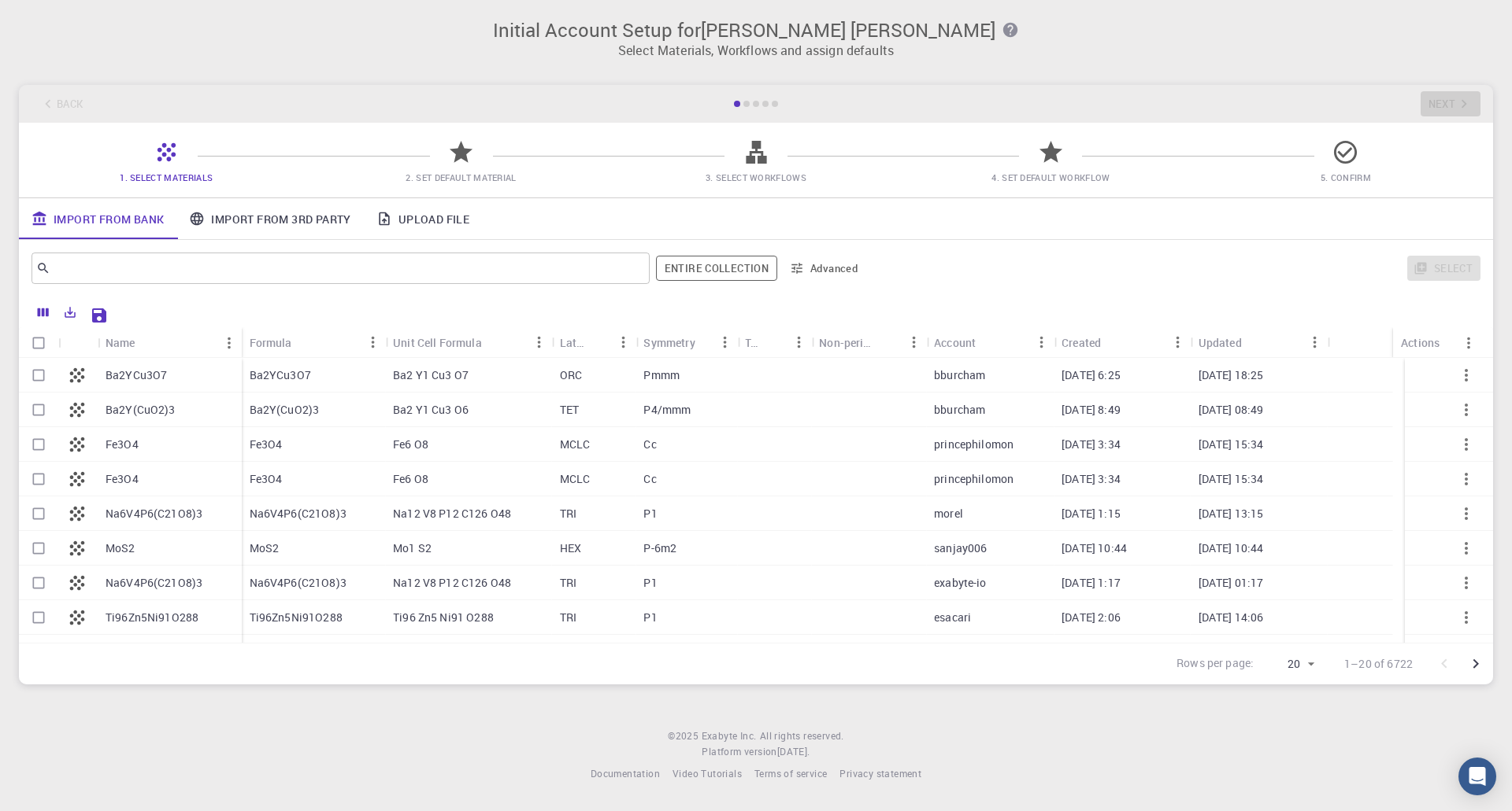
click at [134, 376] on p "Ba2YCu3O7" at bounding box center [136, 375] width 61 height 16
checkbox input "true"
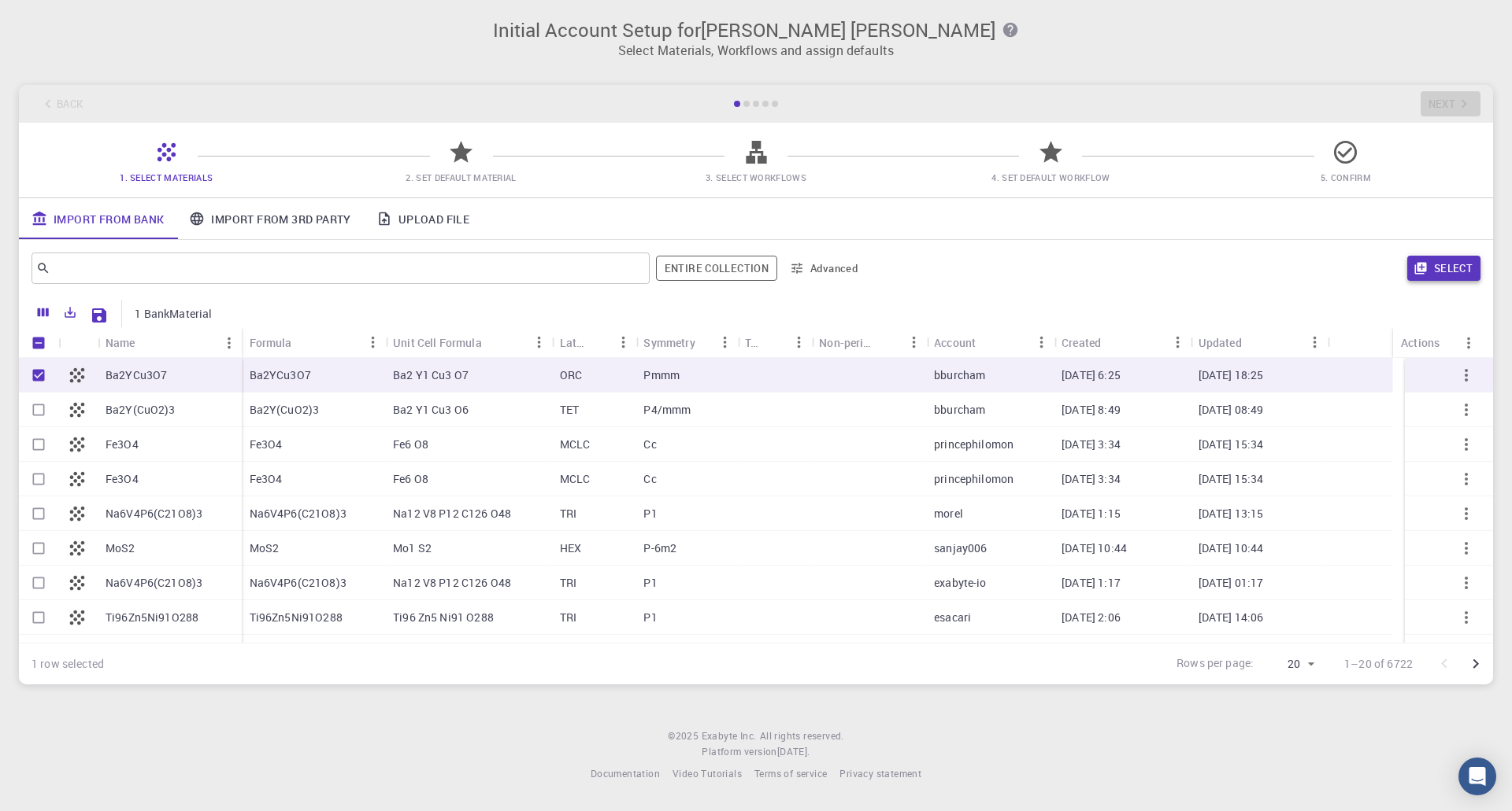
click at [1438, 268] on button "Select" at bounding box center [1443, 268] width 74 height 25
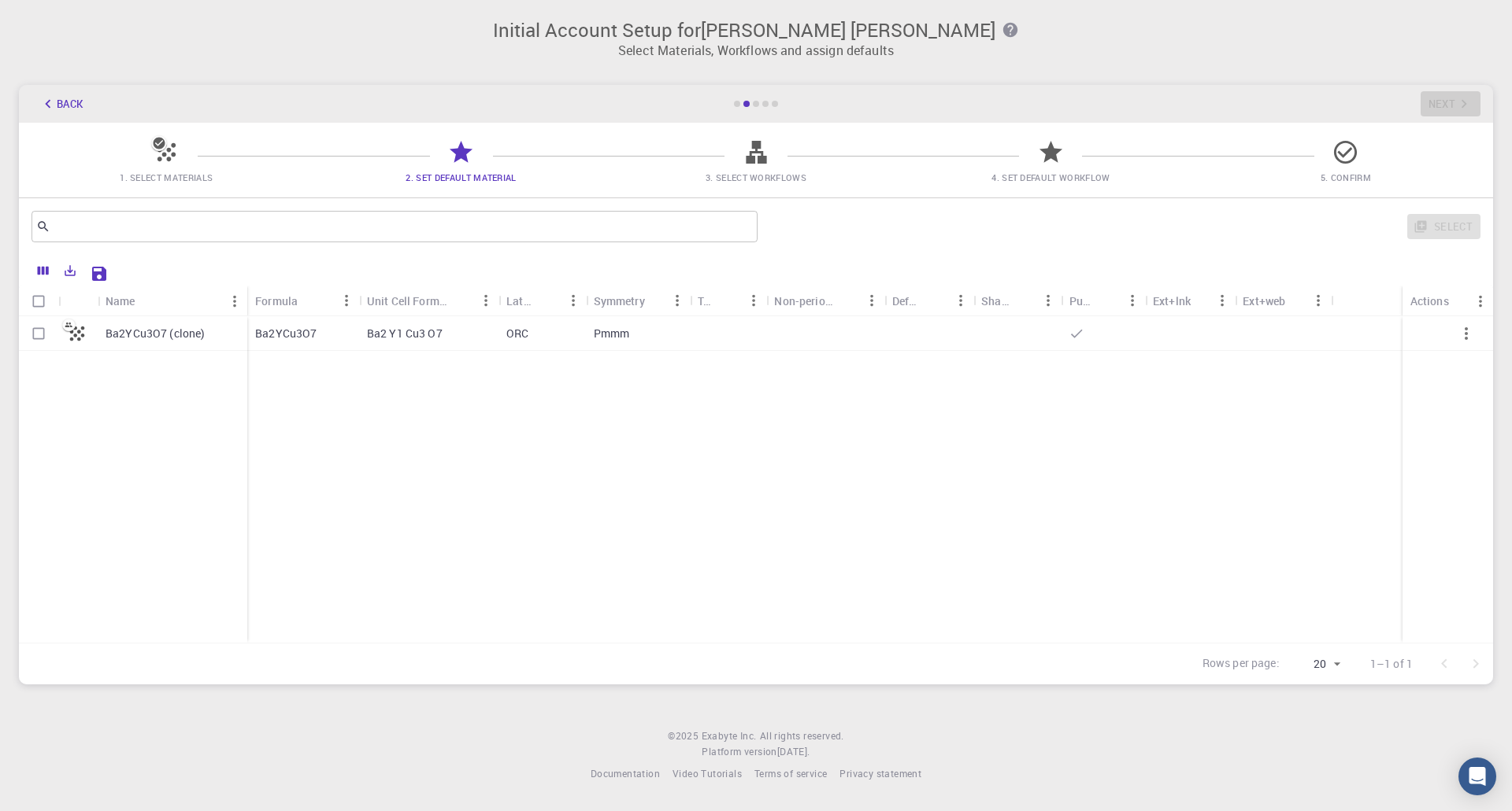
click at [364, 336] on div "Ba2 Y1 Cu3 O7" at bounding box center [428, 334] width 139 height 35
checkbox input "true"
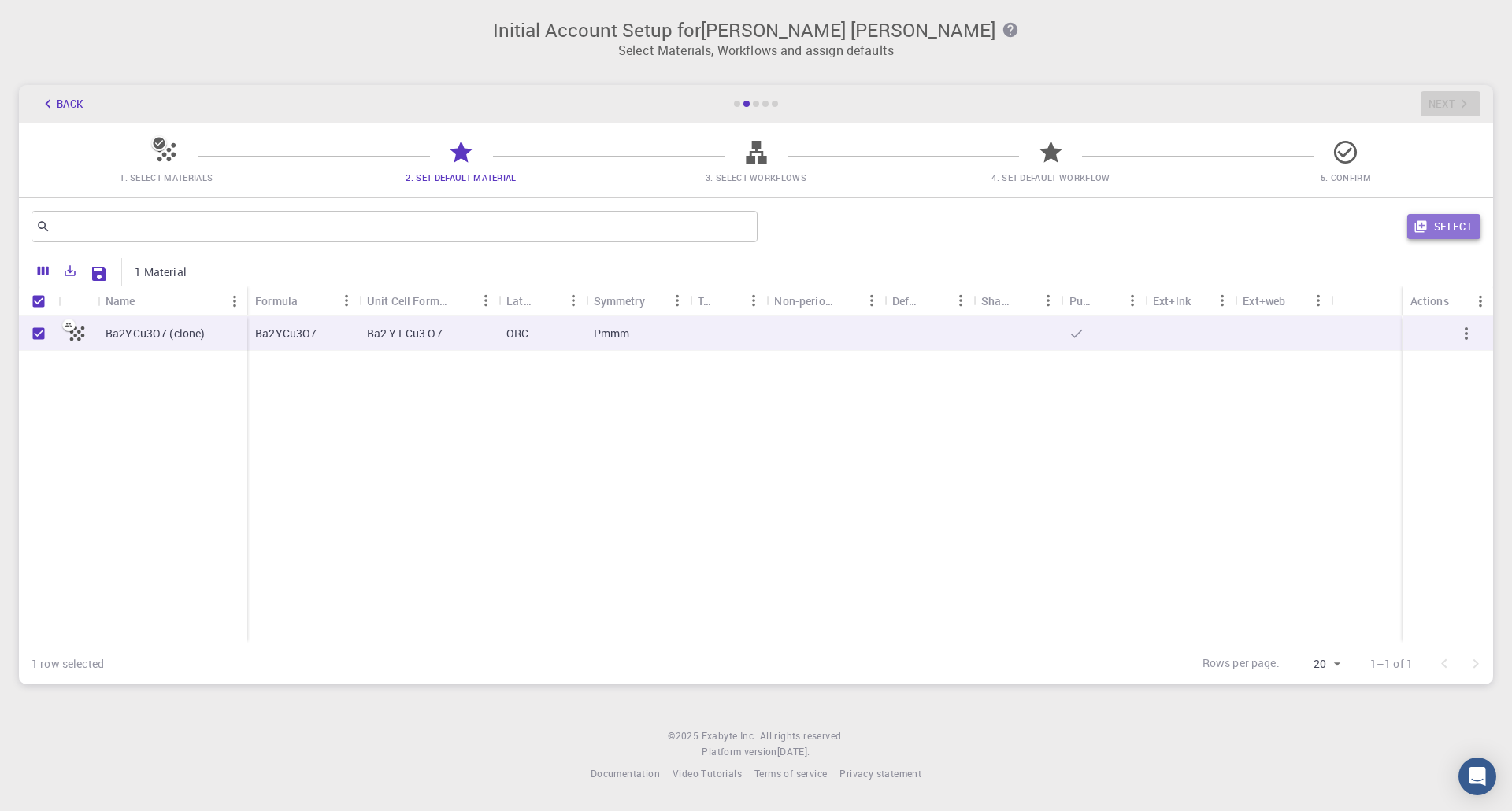
click at [1454, 227] on button "Select" at bounding box center [1443, 227] width 74 height 25
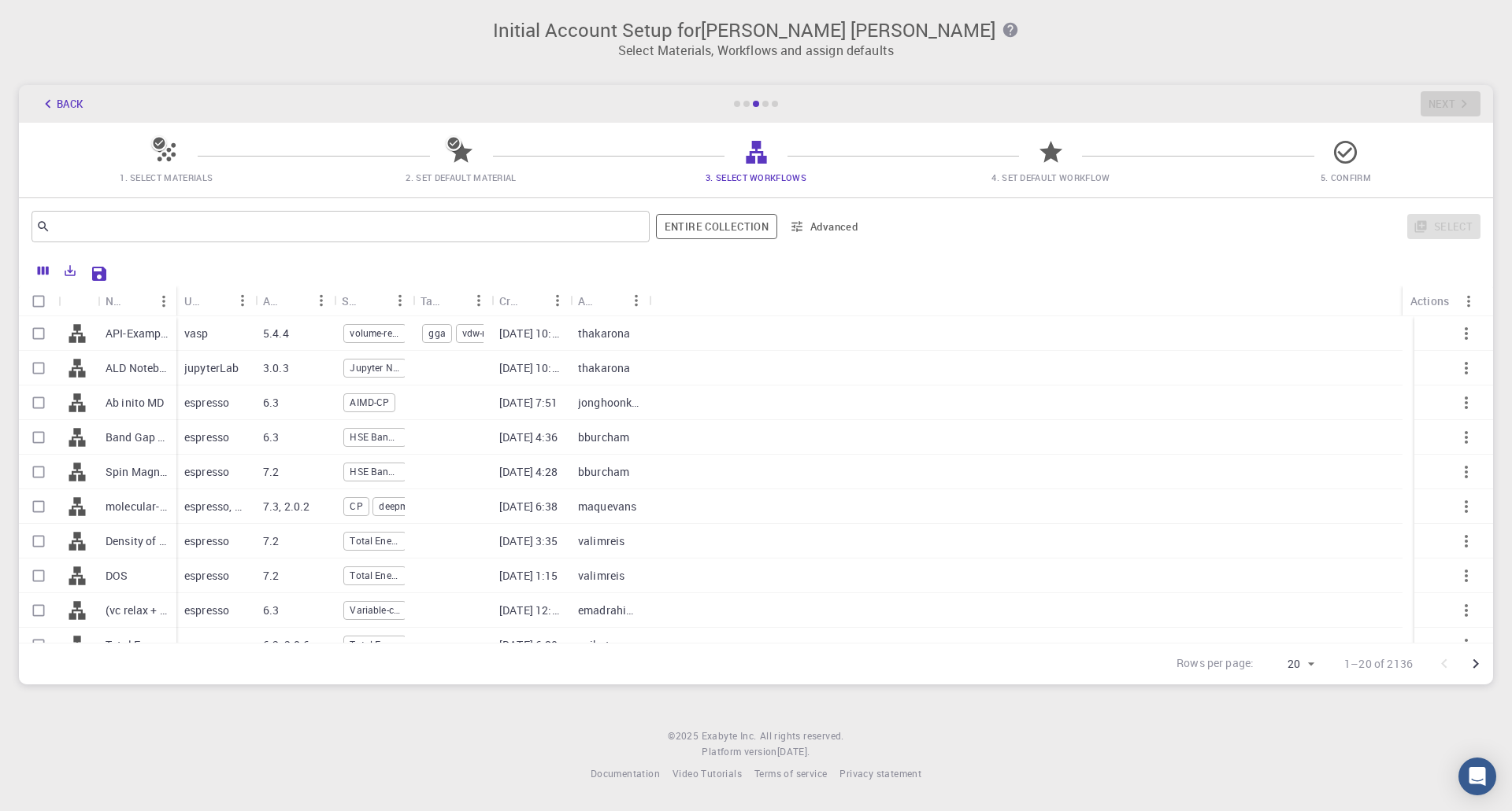
click at [140, 369] on p "ALD Notebook (clone) (clone)" at bounding box center [137, 368] width 63 height 16
checkbox input "true"
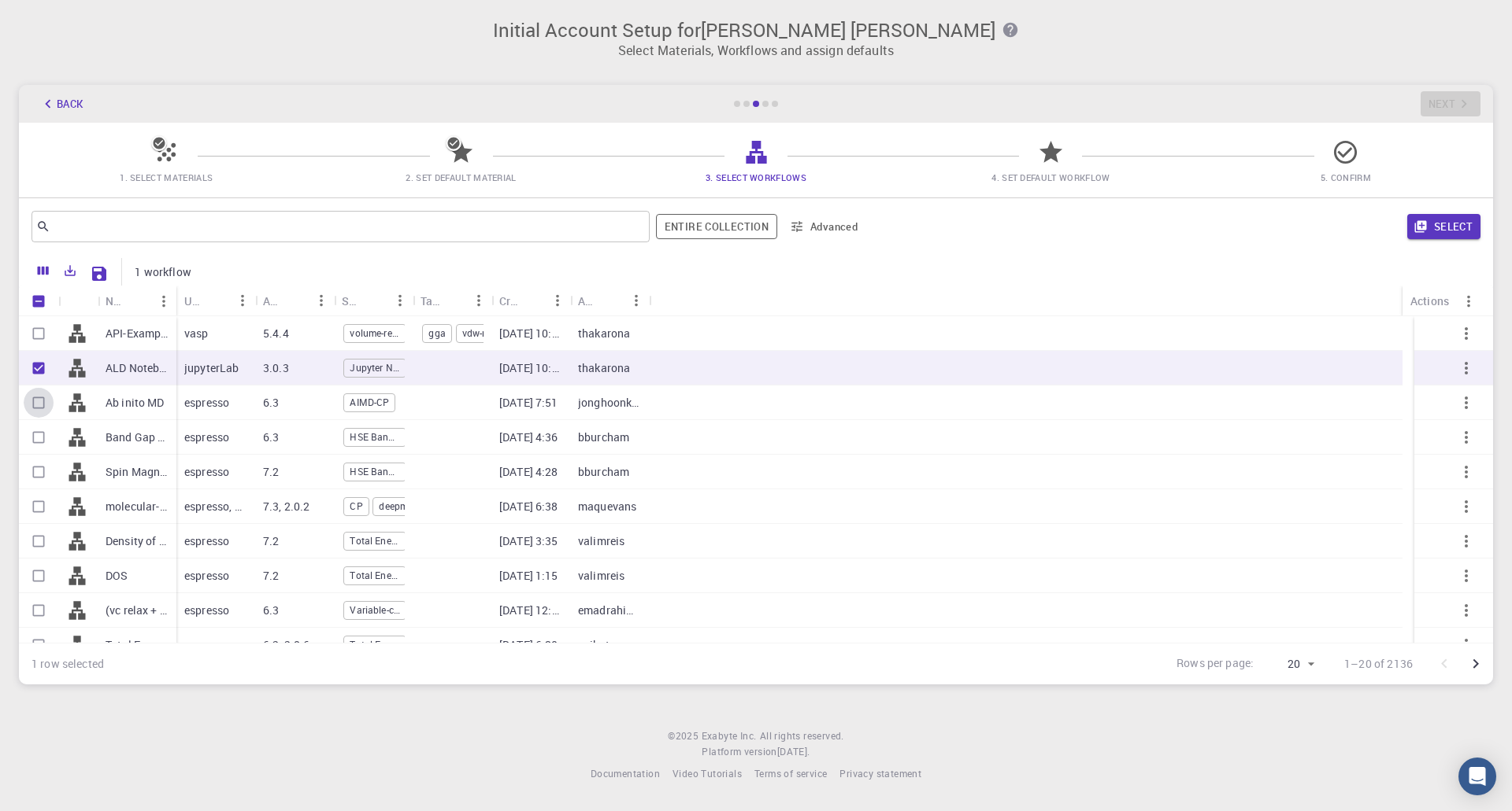
drag, startPoint x: 36, startPoint y: 398, endPoint x: 974, endPoint y: 418, distance: 938.2
click at [36, 398] on input "Select row" at bounding box center [39, 403] width 30 height 30
checkbox input "true"
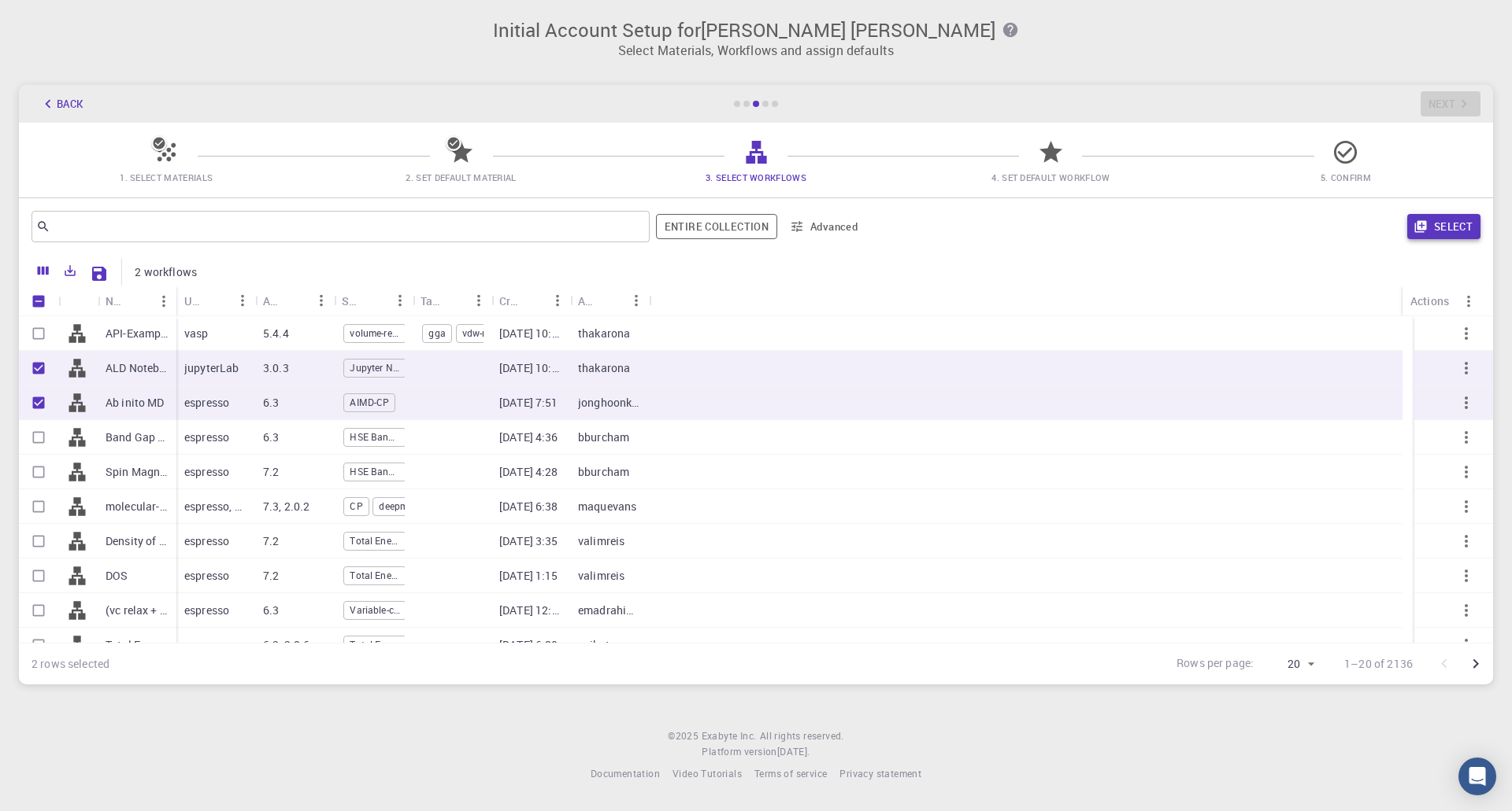
click at [1443, 222] on button "Select" at bounding box center [1443, 227] width 74 height 25
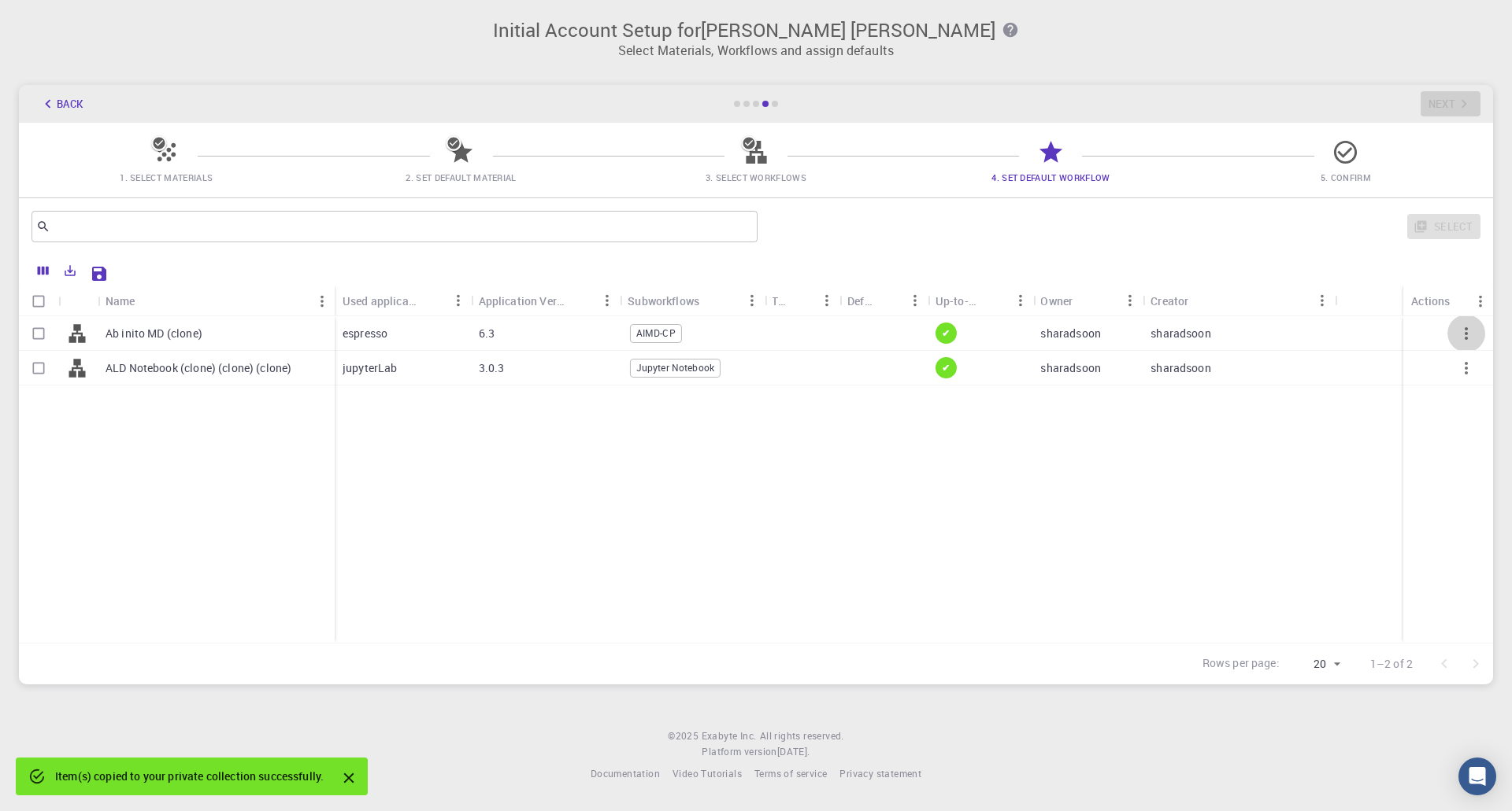
click at [1461, 334] on icon "button" at bounding box center [1466, 333] width 19 height 19
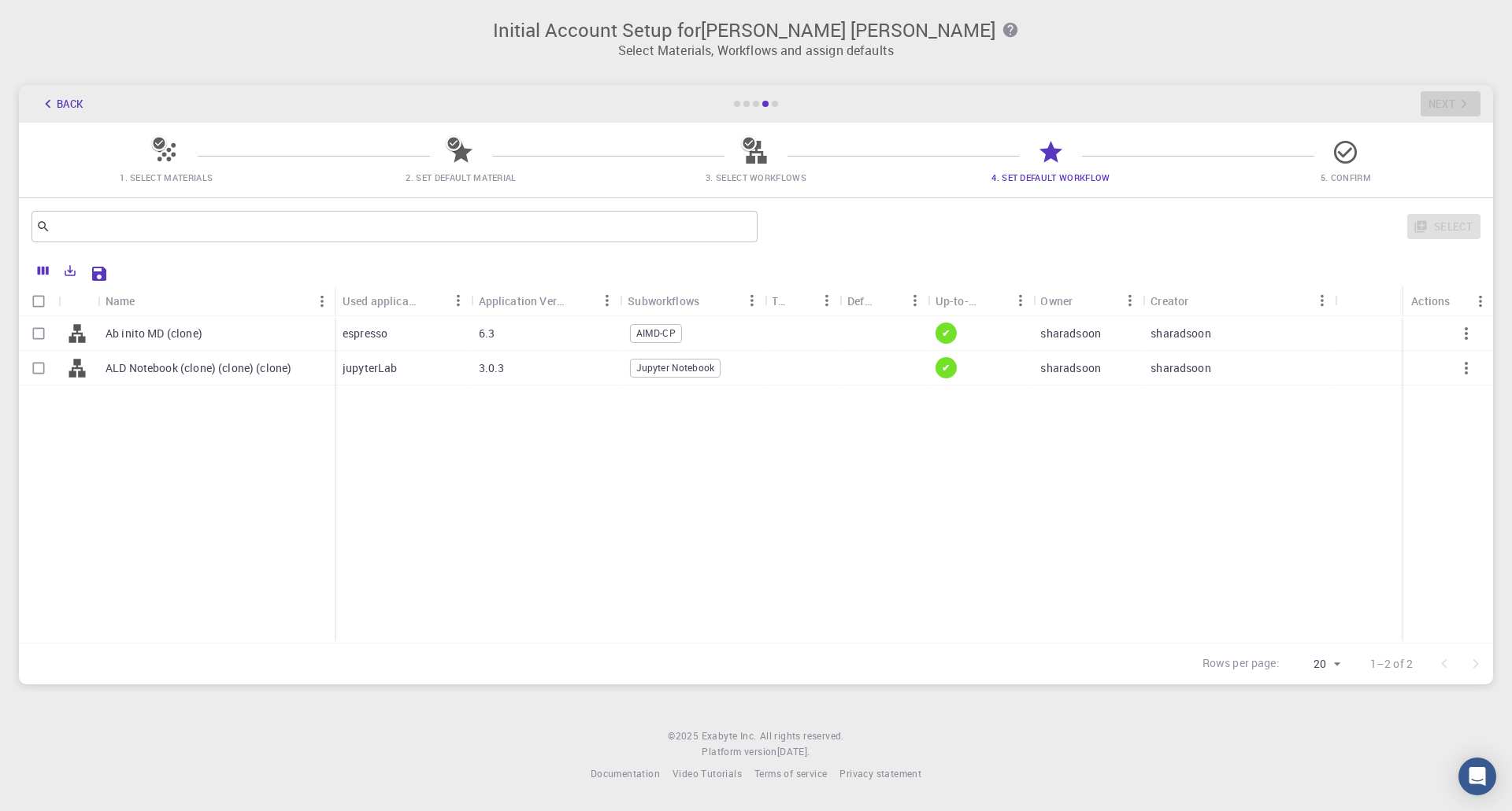
click at [1467, 331] on icon "button" at bounding box center [1466, 333] width 19 height 19
click at [1472, 336] on icon "button" at bounding box center [1466, 333] width 19 height 19
click at [32, 332] on input "Select row" at bounding box center [39, 334] width 30 height 30
checkbox input "true"
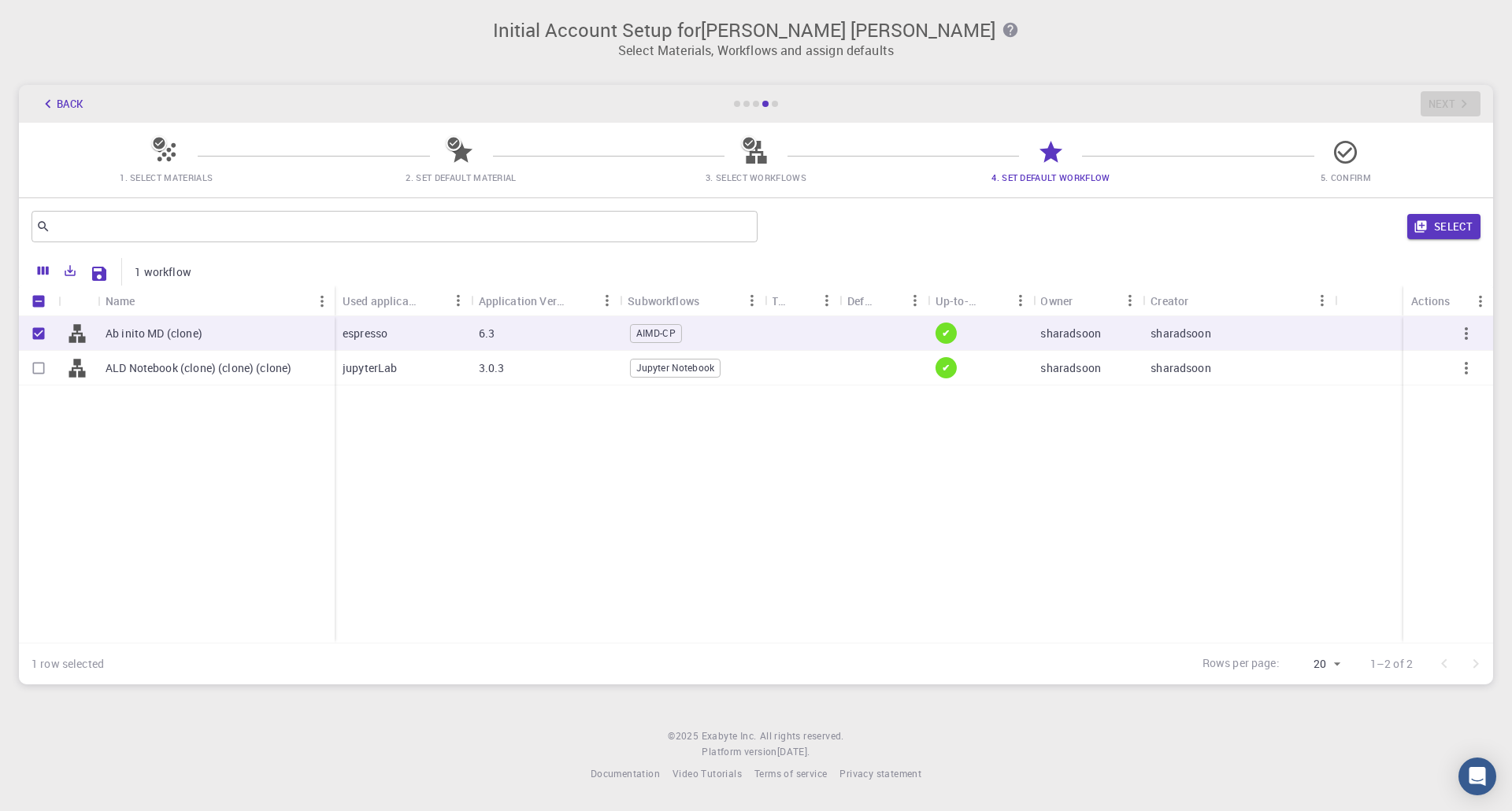
click at [33, 365] on input "Select row" at bounding box center [39, 368] width 30 height 30
checkbox input "true"
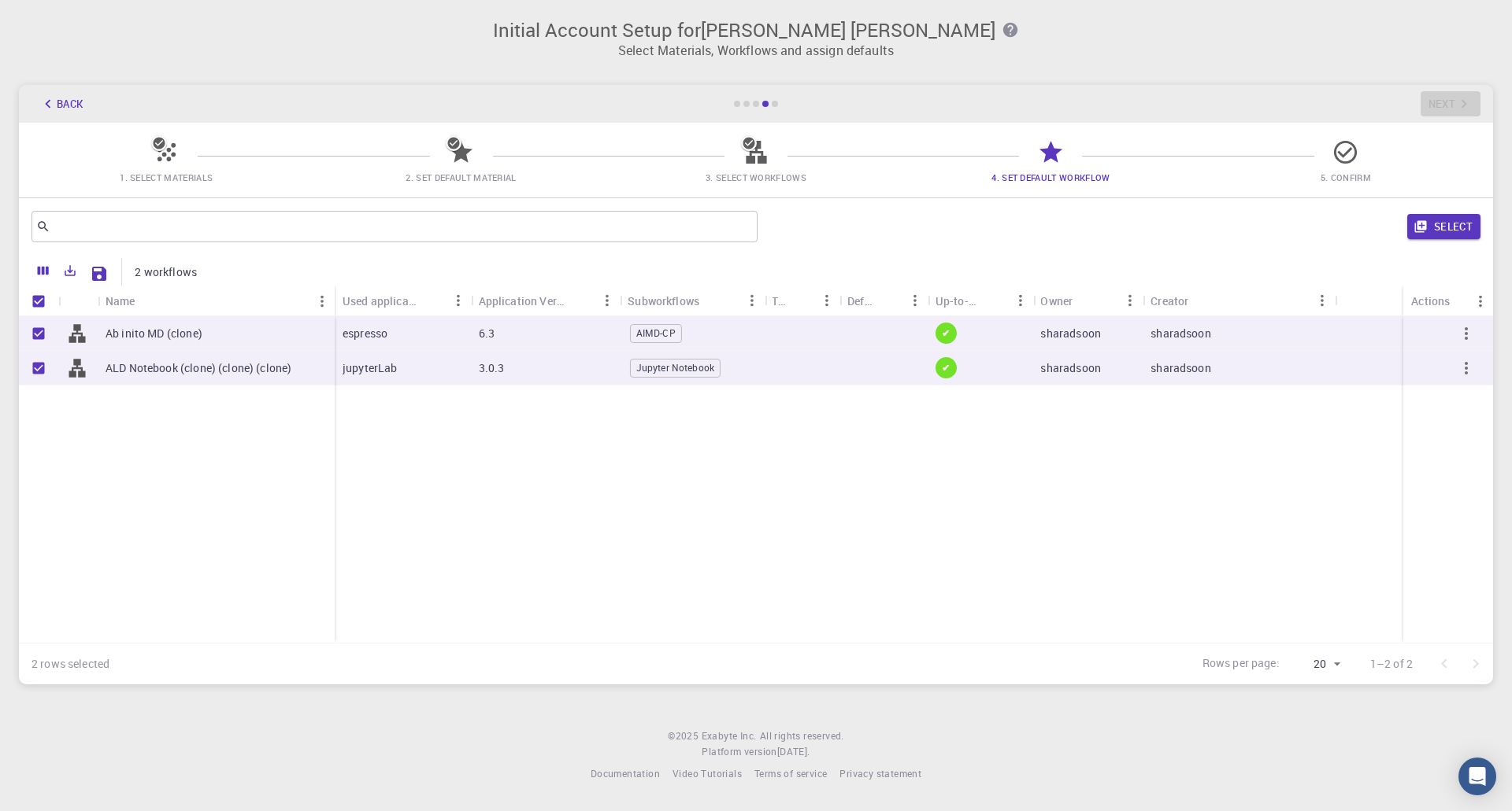
click at [1468, 331] on icon "button" at bounding box center [1466, 333] width 19 height 19
click at [1453, 223] on button "Select" at bounding box center [1443, 227] width 74 height 25
checkbox input "false"
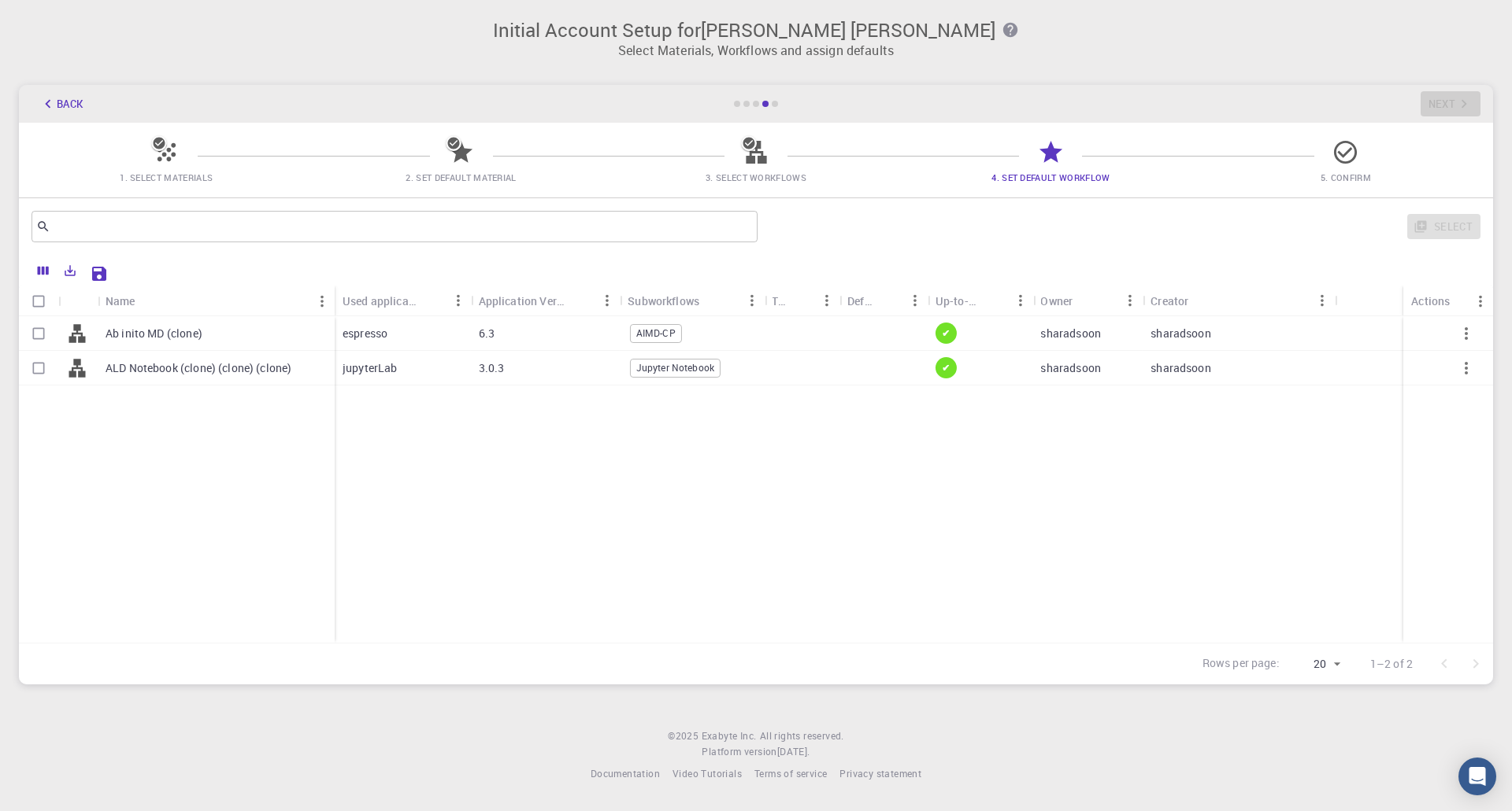
click at [660, 370] on span "Jupyter Notebook" at bounding box center [676, 368] width 89 height 13
checkbox input "true"
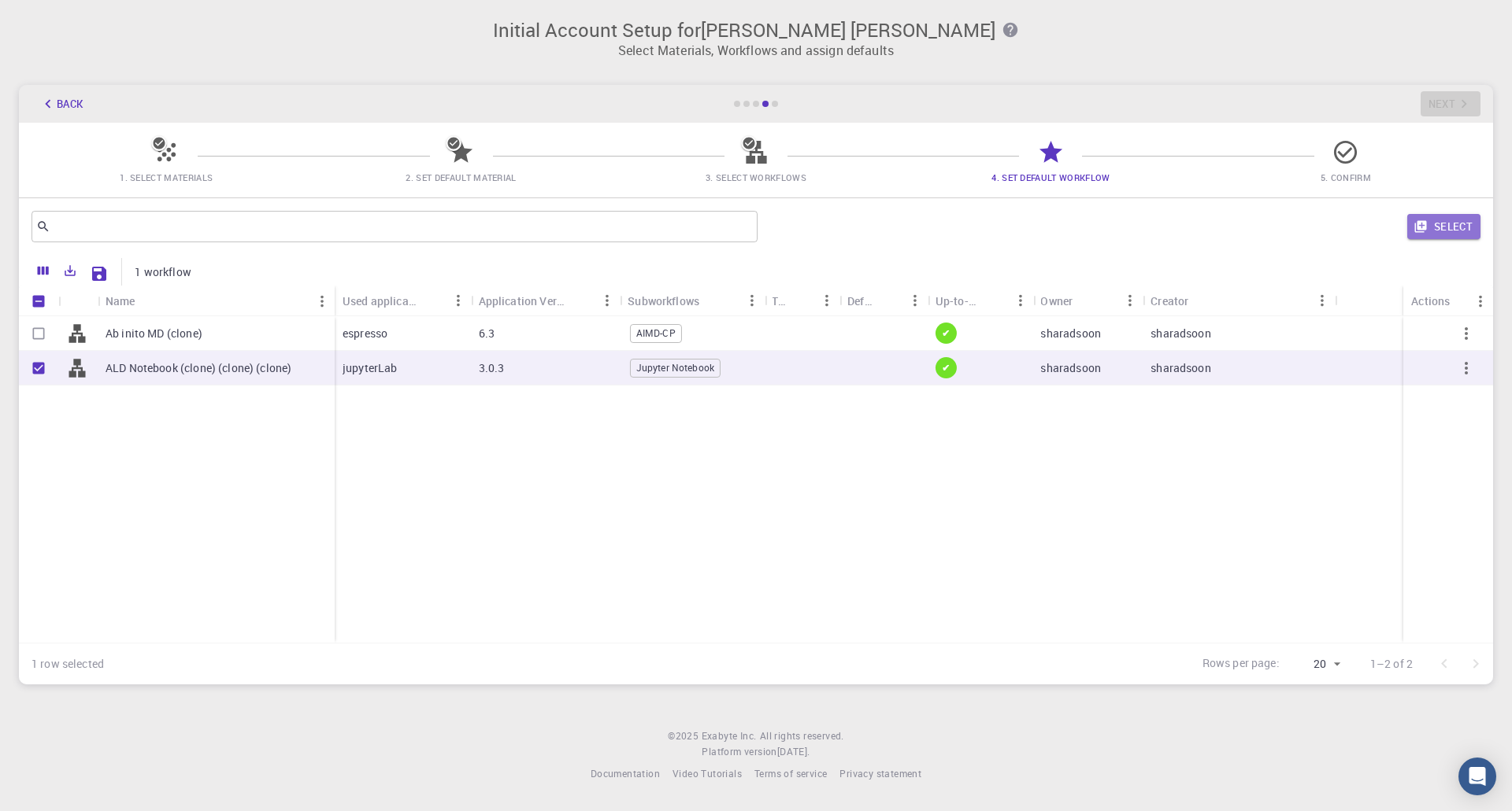
drag, startPoint x: 1455, startPoint y: 226, endPoint x: 902, endPoint y: 332, distance: 563.1
click at [1454, 226] on button "Select" at bounding box center [1443, 227] width 74 height 25
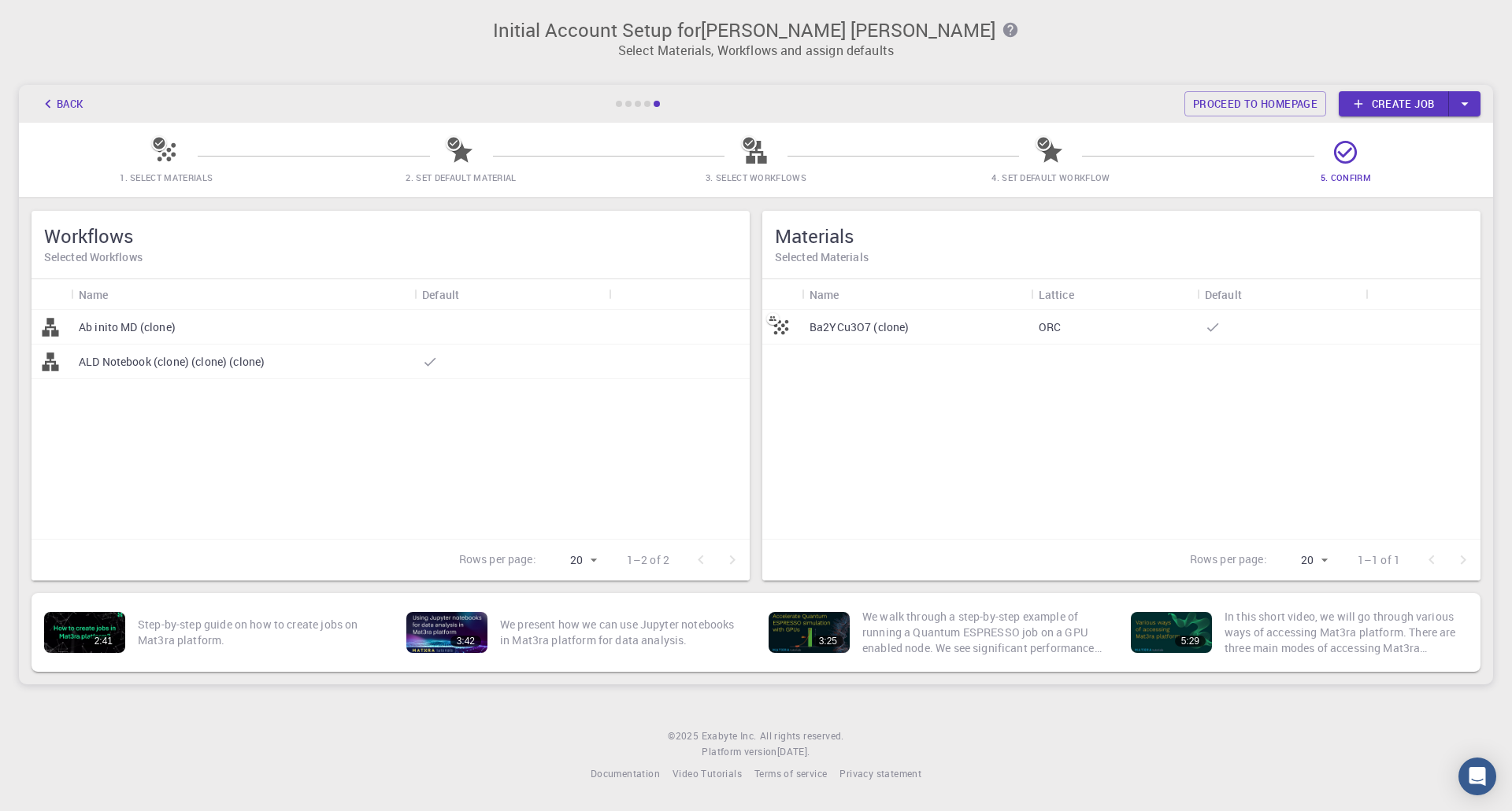
click at [868, 327] on p "Ba2YCu3O7 (clone)" at bounding box center [859, 327] width 100 height 16
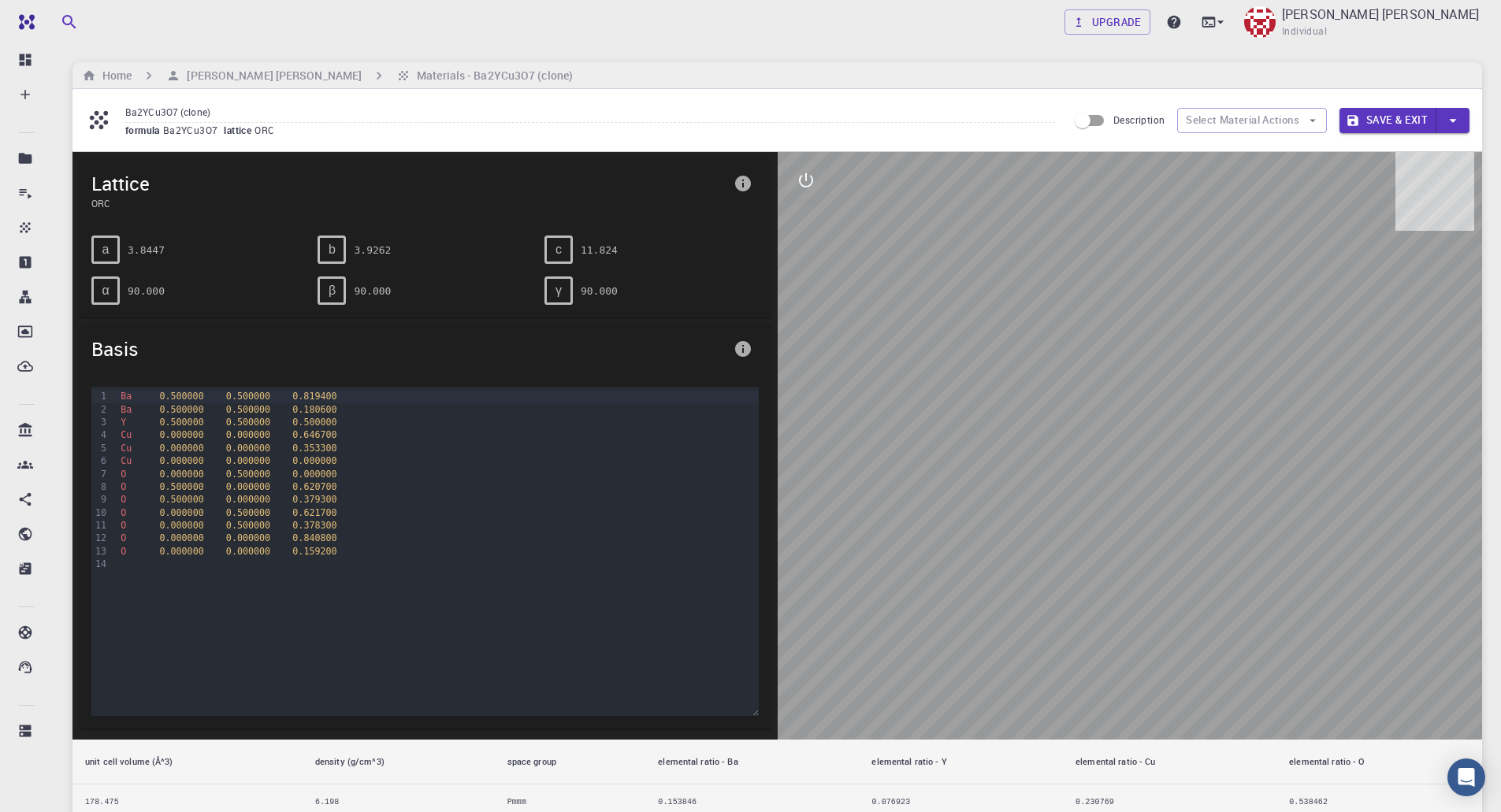
drag, startPoint x: 1072, startPoint y: 376, endPoint x: 1200, endPoint y: 399, distance: 130.0
click at [1200, 399] on div at bounding box center [1131, 446] width 705 height 588
drag, startPoint x: 1202, startPoint y: 416, endPoint x: 1038, endPoint y: 422, distance: 164.1
click at [1038, 422] on div at bounding box center [1131, 446] width 705 height 588
drag, startPoint x: 1107, startPoint y: 454, endPoint x: 1229, endPoint y: 456, distance: 122.0
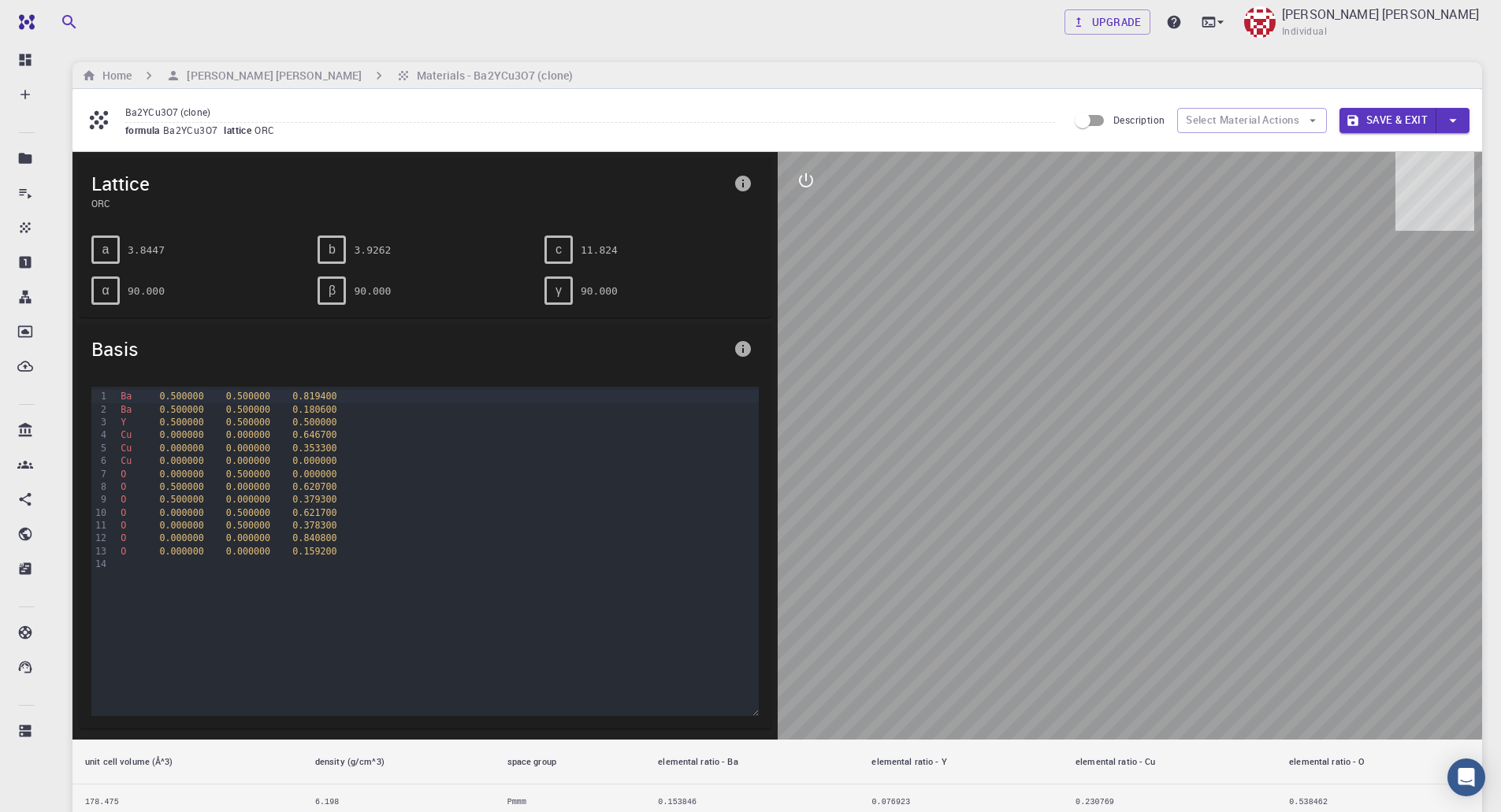
click at [1229, 456] on div at bounding box center [1131, 446] width 705 height 588
click at [560, 500] on div "O 0.500000 0.000000 0.379300" at bounding box center [437, 499] width 642 height 12
click at [811, 180] on icon "interactive" at bounding box center [806, 180] width 19 height 19
click at [811, 180] on icon "interactive" at bounding box center [806, 180] width 19 height 19
click at [816, 541] on div at bounding box center [1131, 446] width 705 height 588
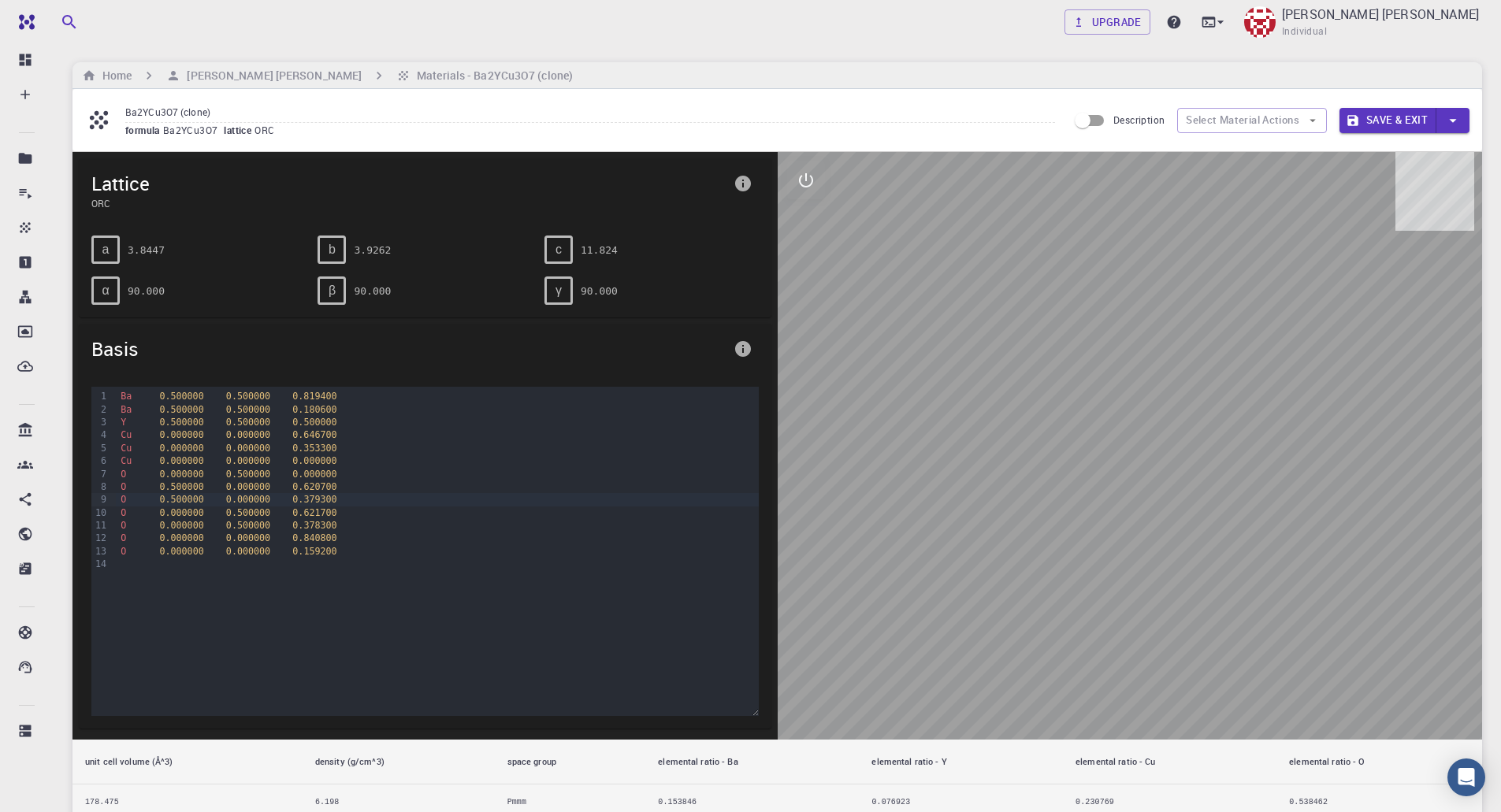
click at [330, 513] on div "O 0.000000 0.500000 0.621700" at bounding box center [437, 512] width 642 height 12
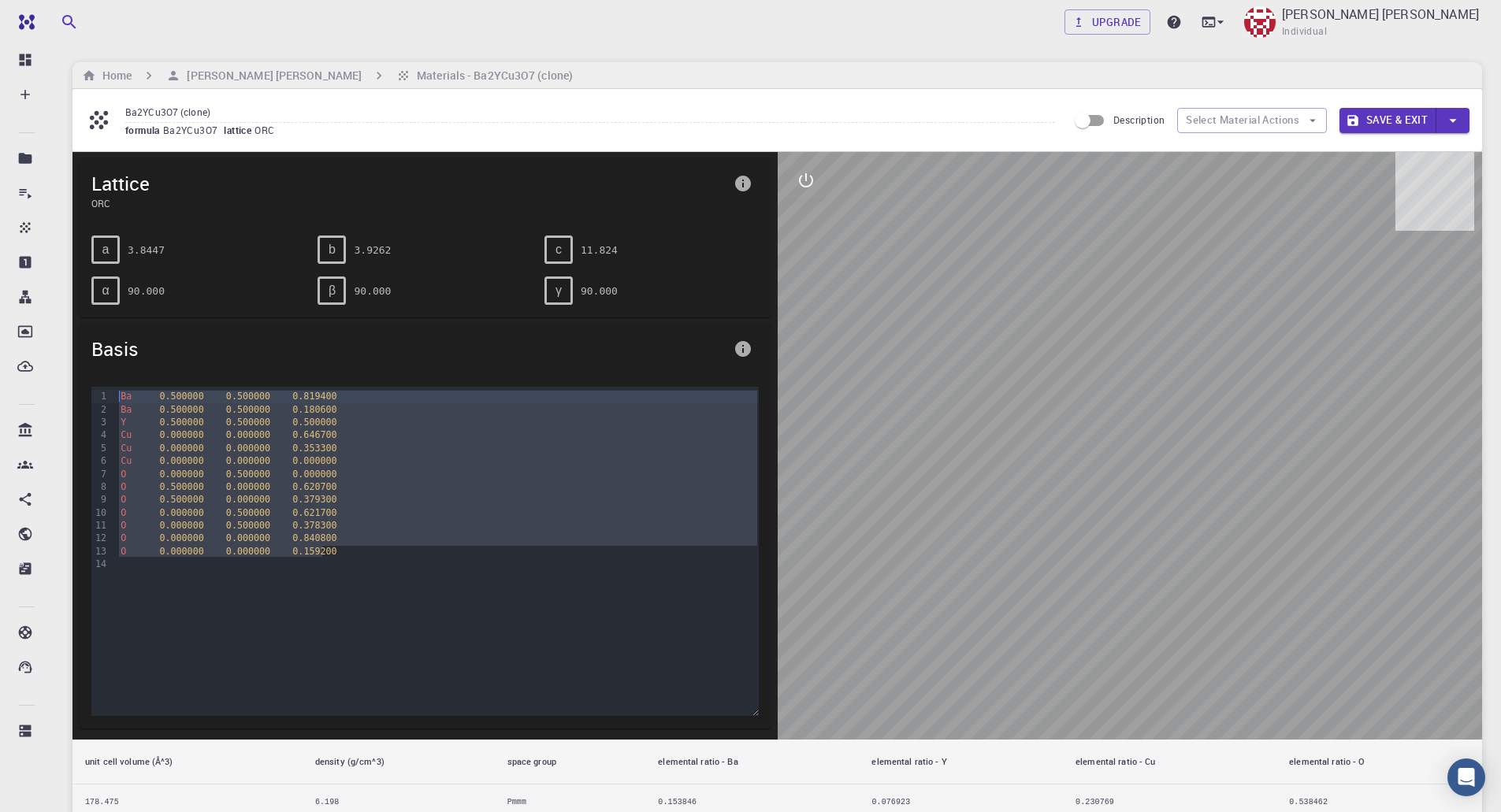
drag, startPoint x: 325, startPoint y: 548, endPoint x: 100, endPoint y: 389, distance: 275.5
click at [100, 389] on div "99 1 2 3 4 5 6 7 8 9 10 11 12 13 14 › Ba 0.500000 0.500000 0.819400 Ba 0.500000…" at bounding box center [425, 551] width 667 height 329
click at [477, 664] on div "99 1 2 3 4 5 6 7 8 9 10 11 12 13 14 › Ba 0.500000 0.500000 0.819400 Ba 0.500000…" at bounding box center [425, 551] width 667 height 329
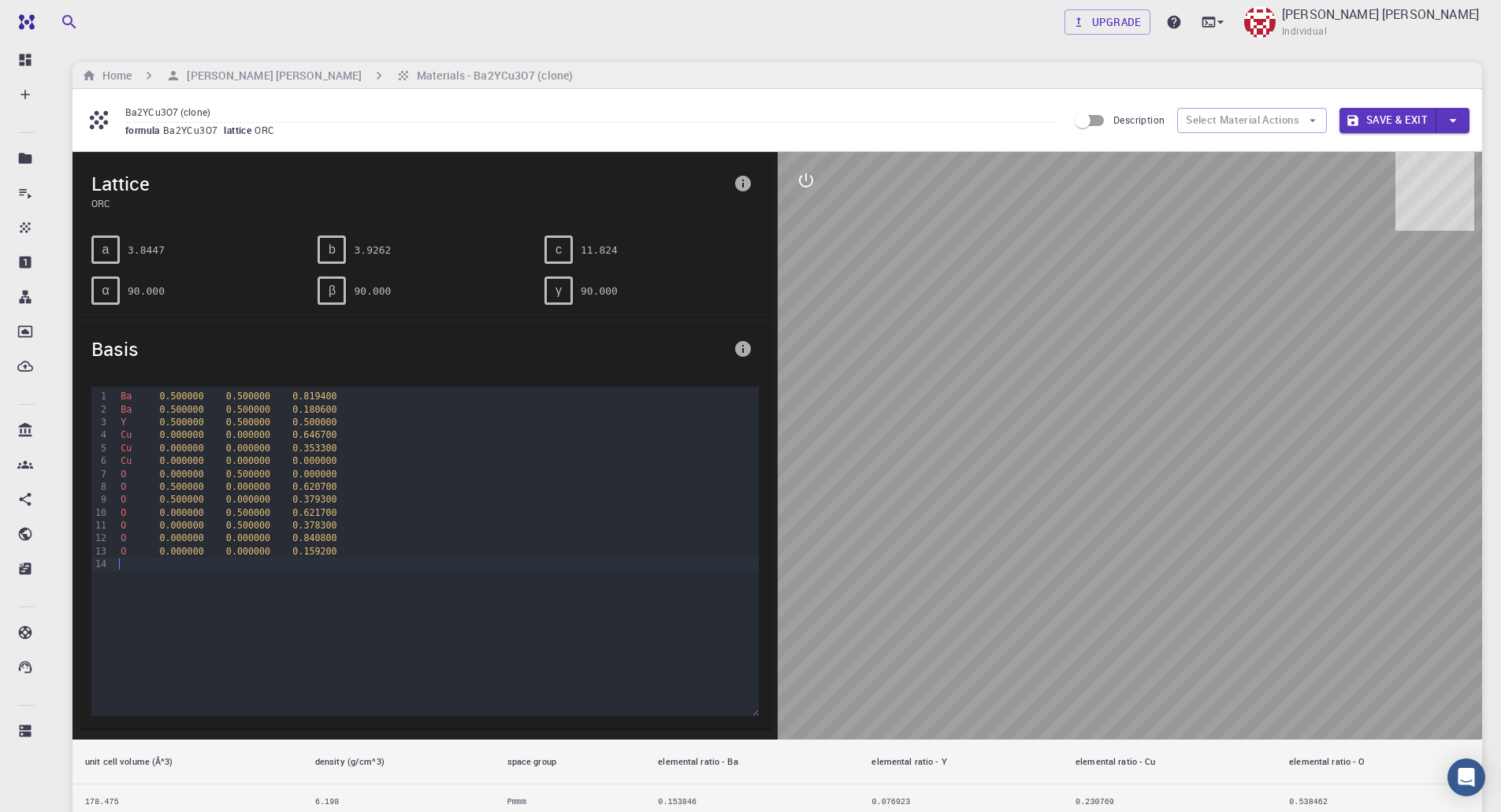
click at [99, 243] on div "a" at bounding box center [105, 250] width 28 height 28
click at [140, 249] on pre "3.8447" at bounding box center [146, 250] width 37 height 27
click at [1464, 116] on button "button" at bounding box center [1453, 120] width 33 height 25
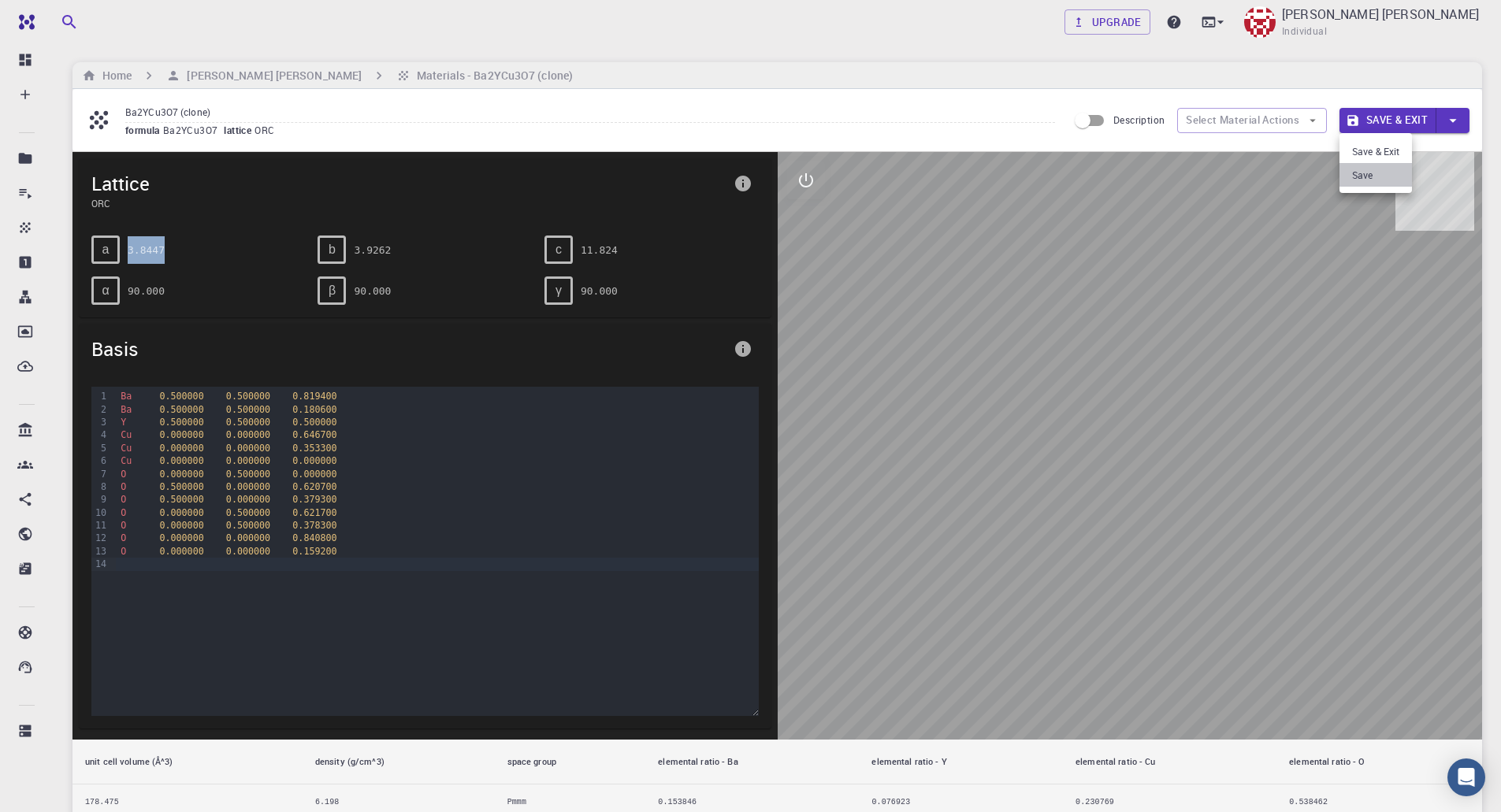
click at [1369, 171] on li "Save" at bounding box center [1376, 175] width 73 height 24
click at [1329, 120] on button "Select Material Actions" at bounding box center [1287, 120] width 150 height 25
click at [1354, 120] on icon "button" at bounding box center [1348, 120] width 14 height 14
